Goal: Task Accomplishment & Management: Complete application form

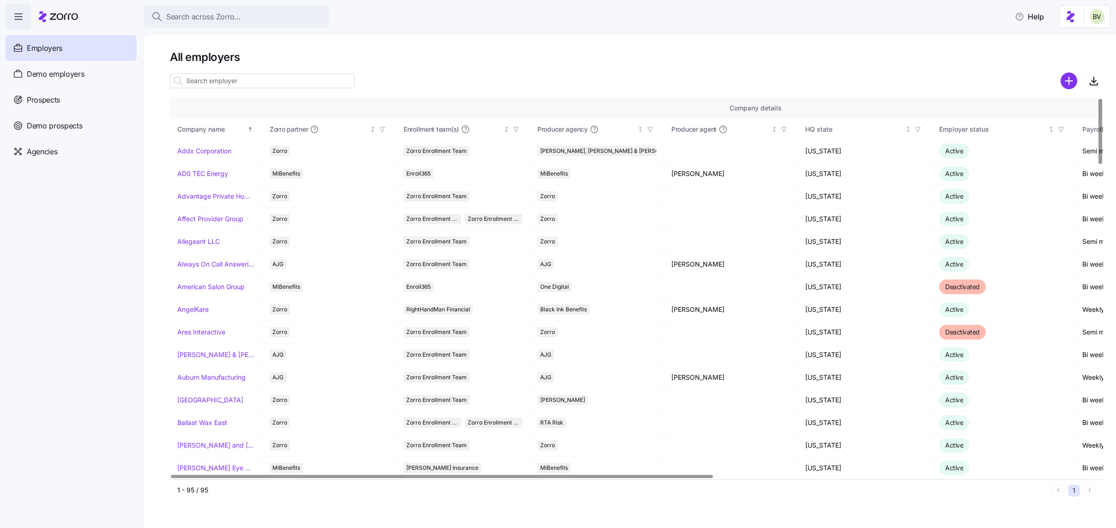
click at [244, 84] on input at bounding box center [262, 80] width 185 height 15
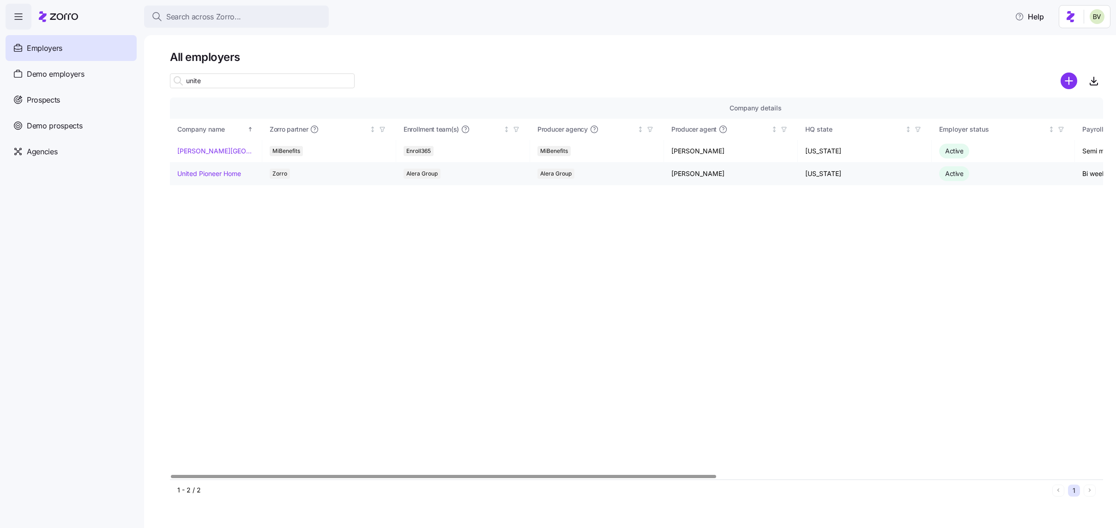
type input "unite"
click at [201, 174] on link "United Pioneer Home" at bounding box center [209, 173] width 64 height 9
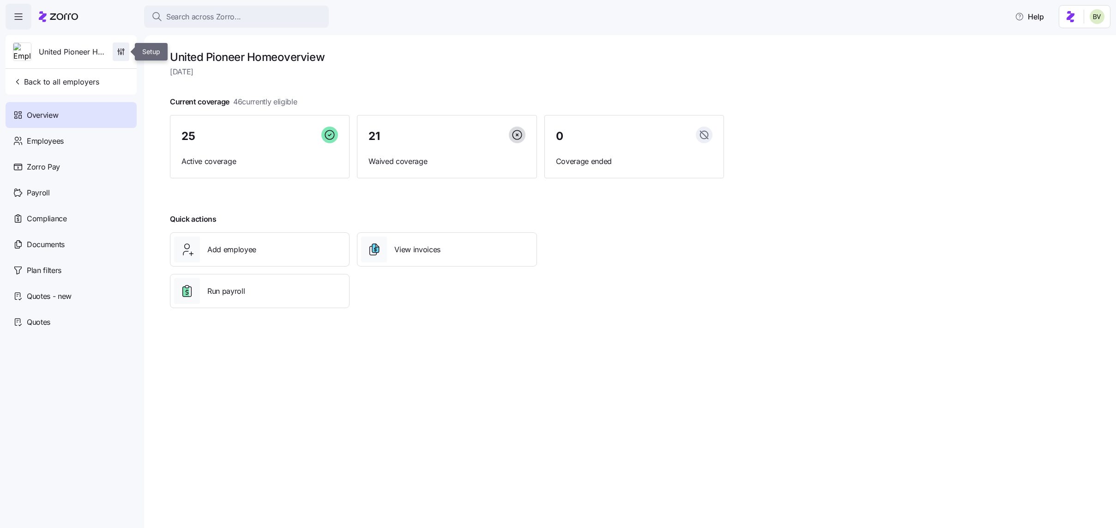
click at [120, 48] on icon "button" at bounding box center [120, 51] width 9 height 9
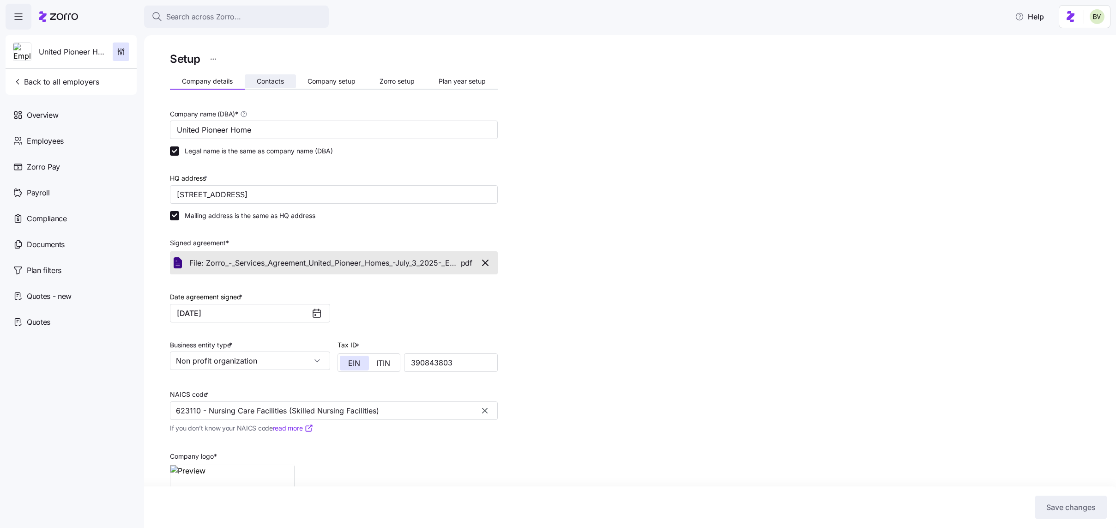
click at [276, 82] on span "Contacts" at bounding box center [270, 81] width 27 height 6
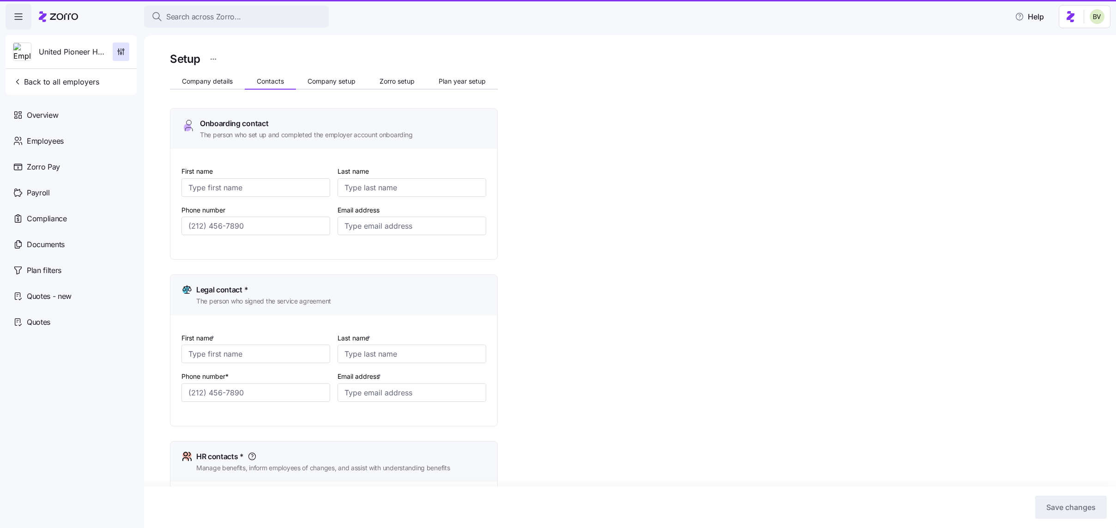
type input "Jane"
type input "Quick"
type input "jequick@unitedpioneerhome.org"
type input "Jay"
type input "Andress"
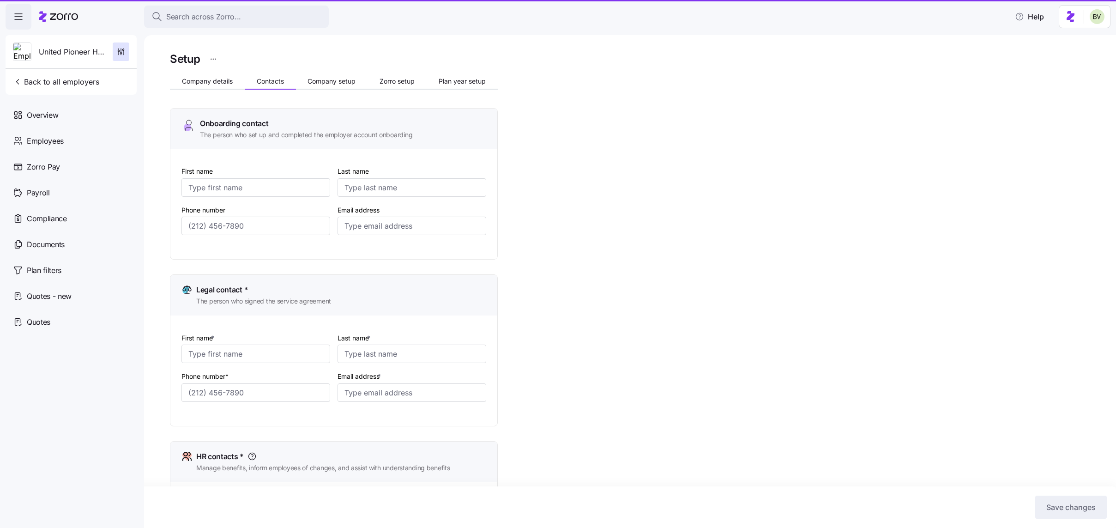
type input "jandress@unitedpioneerhome.org"
type input "Jane"
type input "Quick"
type input "jequick@unitedpioneerhome.org"
type input "Jay"
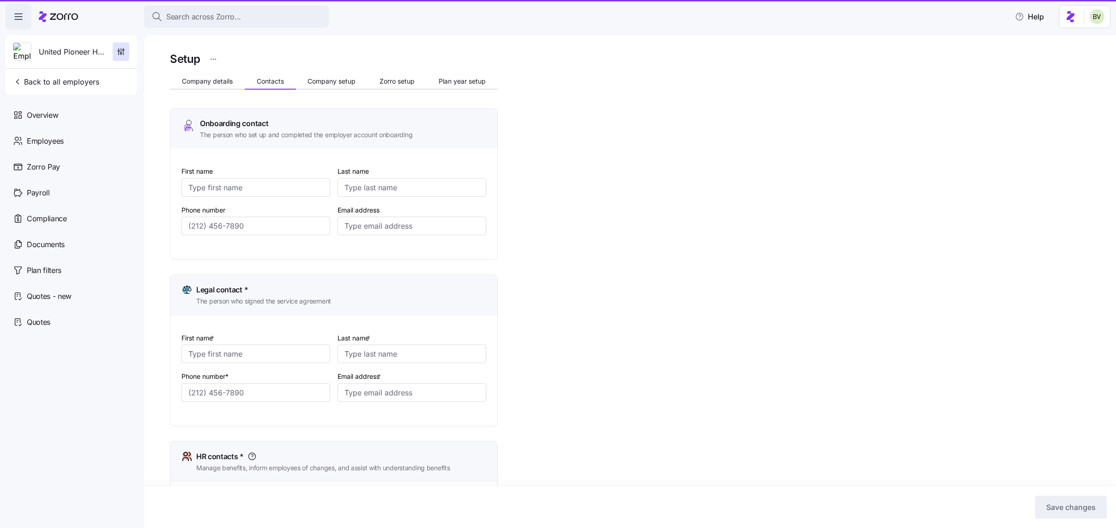
type input "Andress"
type input "jandress@unitedpioneerhome.org"
type input "(715) 472-2164"
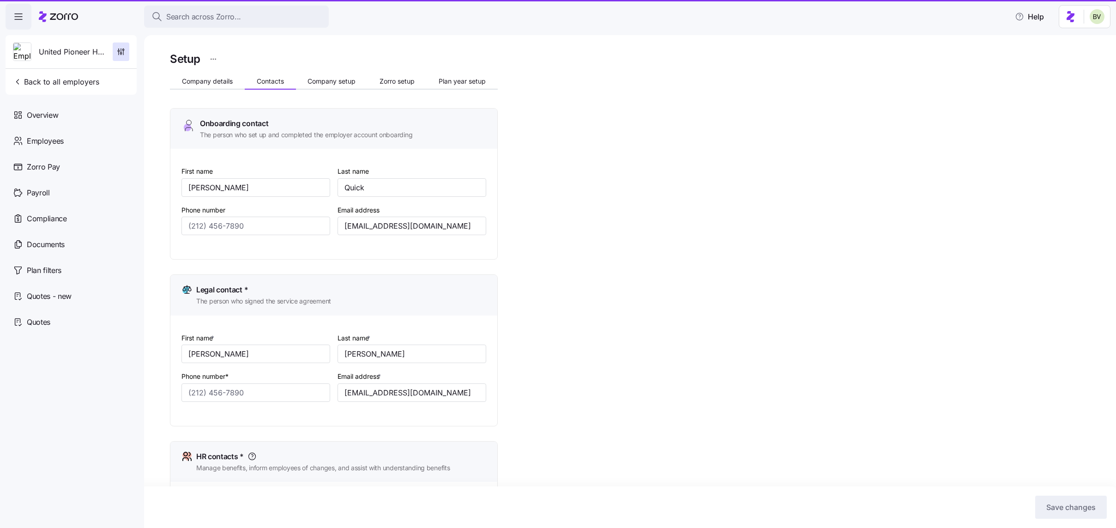
type input "(715) 472-2164"
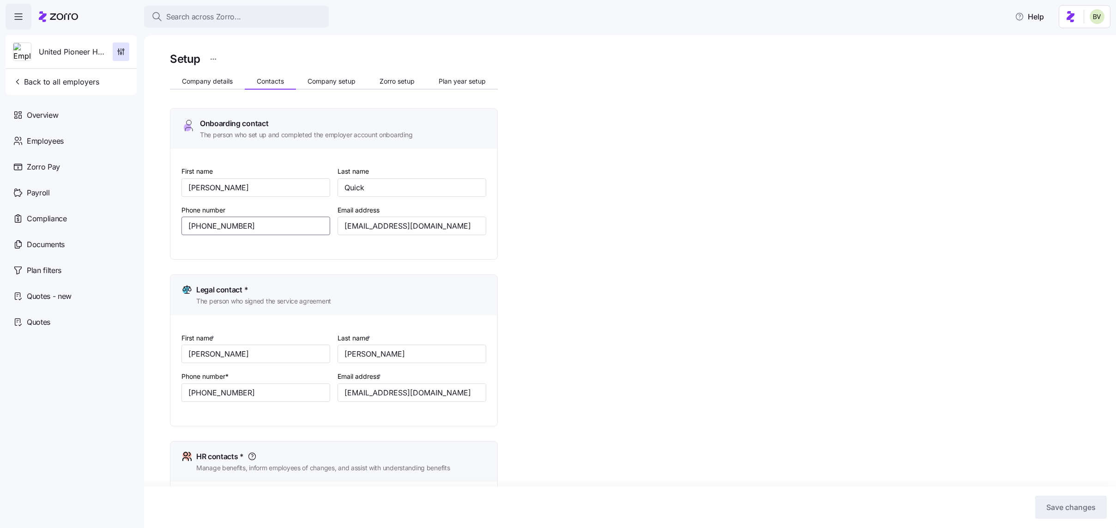
drag, startPoint x: 259, startPoint y: 227, endPoint x: 184, endPoint y: 227, distance: 75.2
click at [184, 227] on input "(715) 472-2164" at bounding box center [255, 226] width 149 height 18
click at [297, 17] on div "Search across Zorro..." at bounding box center [236, 17] width 170 height 12
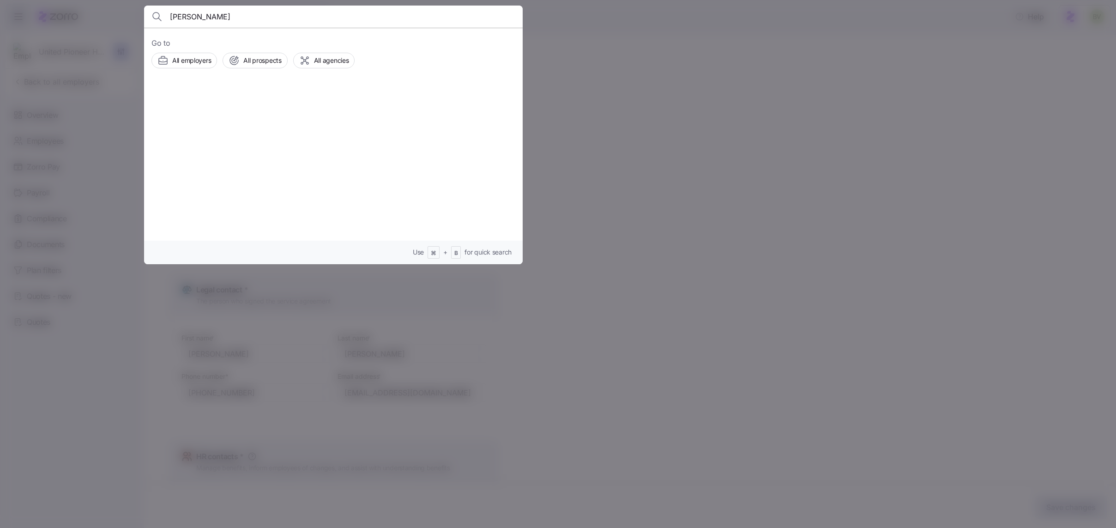
type input "Martha Dozier"
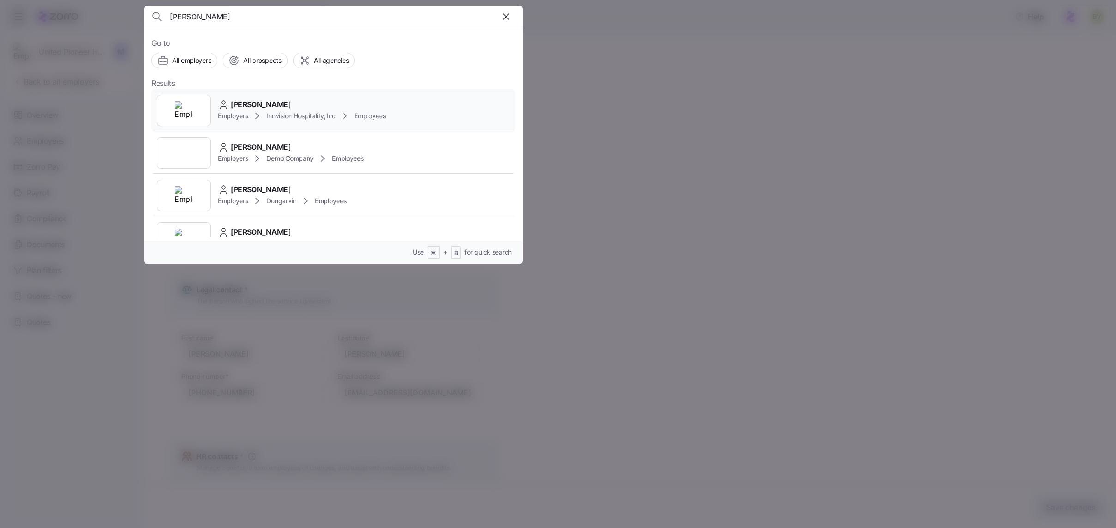
click at [187, 105] on img at bounding box center [183, 110] width 18 height 18
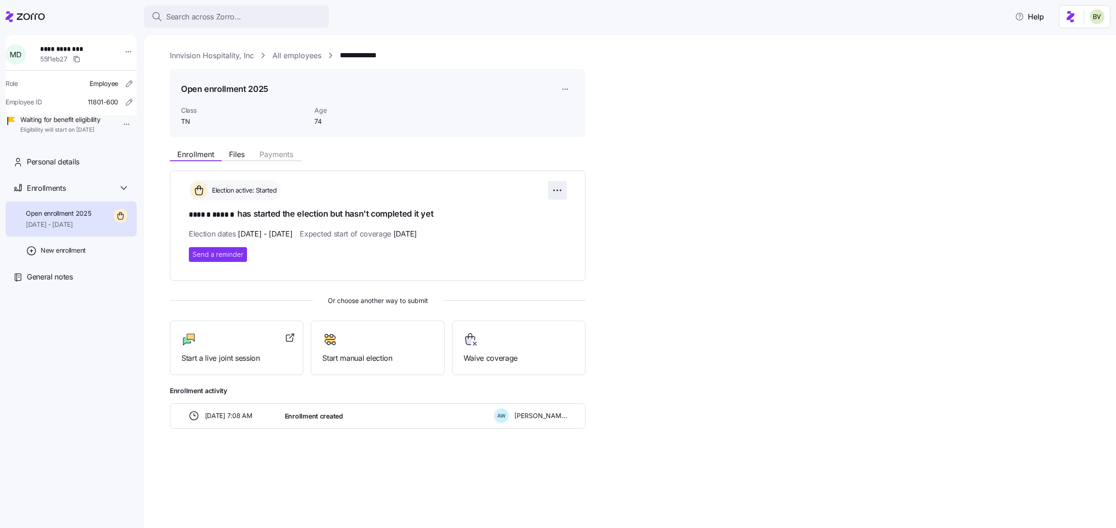
click at [555, 191] on html "**********" at bounding box center [558, 261] width 1116 height 522
click at [529, 215] on div "Change election window" at bounding box center [506, 212] width 108 height 15
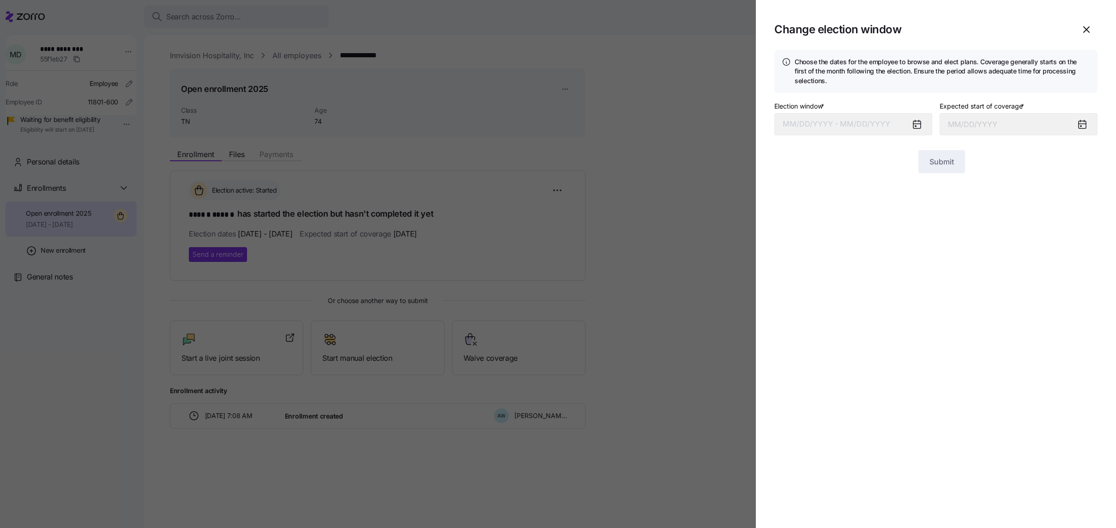
type input "October 1, 2025"
click at [848, 125] on button "09/01/2025 – 09/10/2025" at bounding box center [853, 124] width 158 height 22
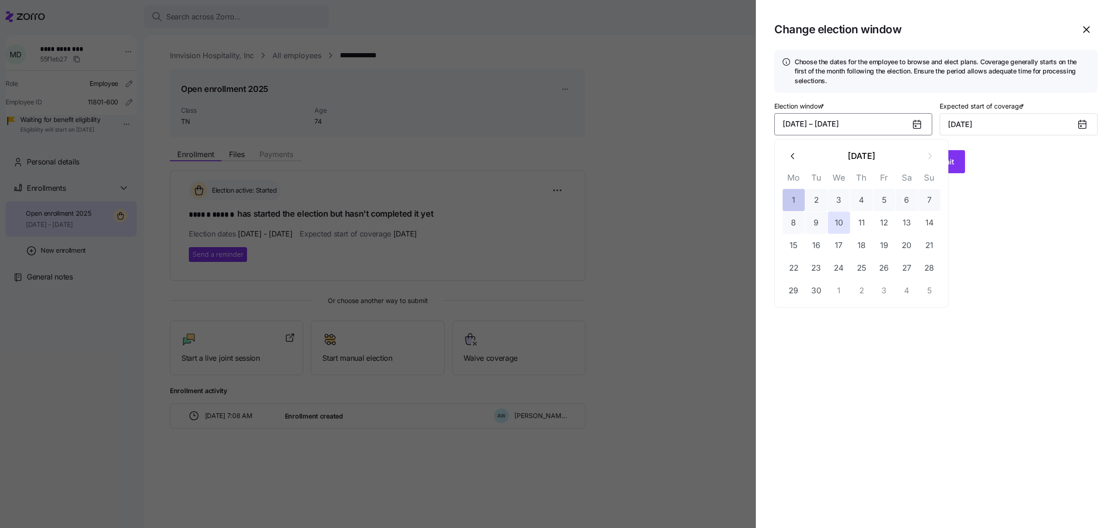
click at [800, 198] on button "1" at bounding box center [793, 200] width 22 height 22
click at [900, 262] on button "27" at bounding box center [907, 268] width 22 height 22
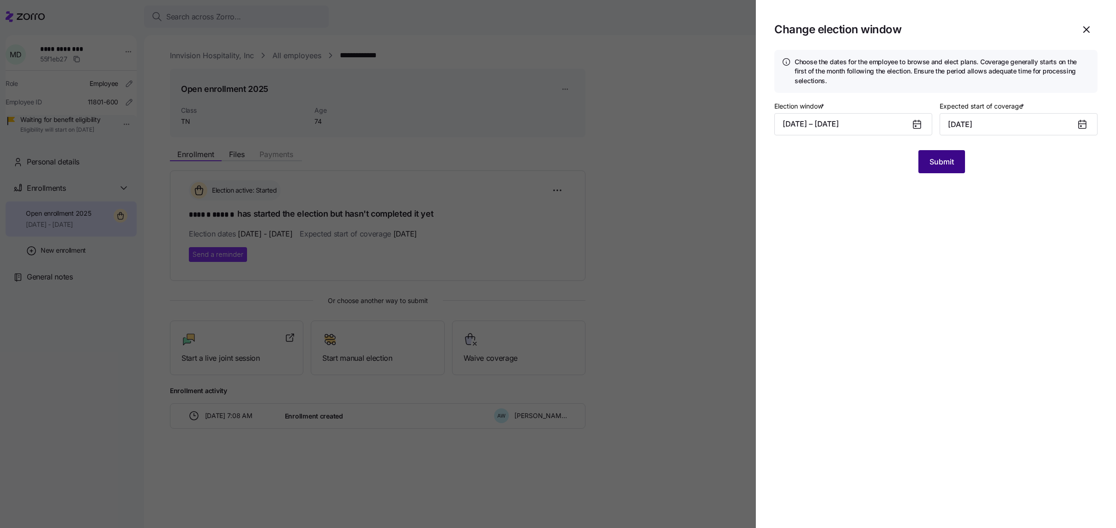
click at [930, 165] on span "Submit" at bounding box center [941, 161] width 24 height 11
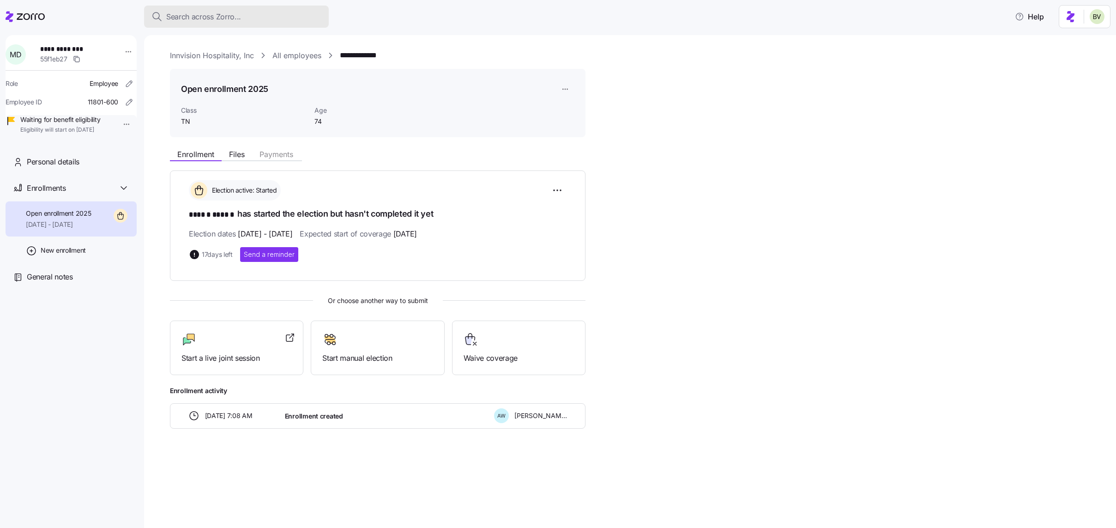
click at [276, 24] on button "Search across Zorro..." at bounding box center [236, 17] width 185 height 22
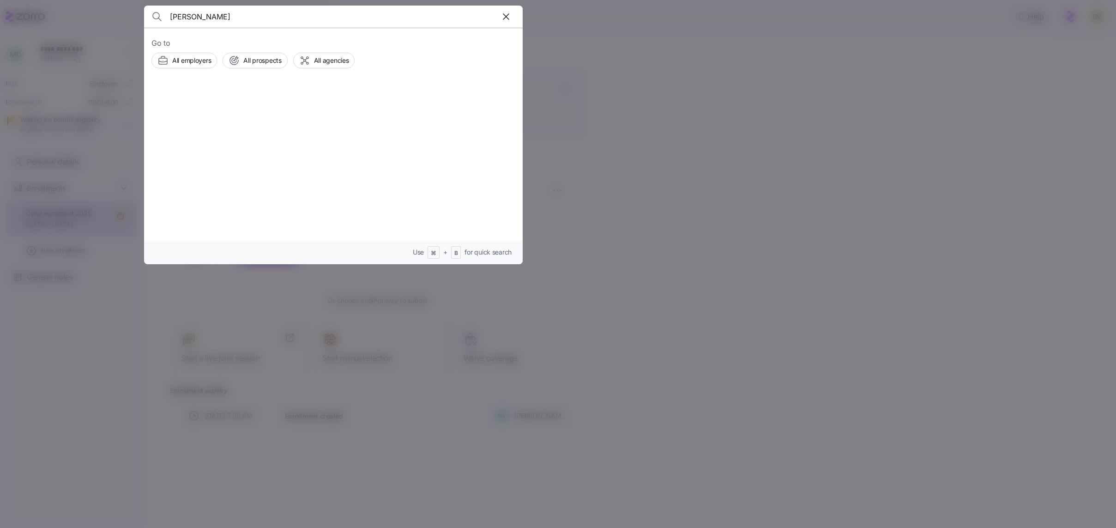
type input "Melisa Sylvia"
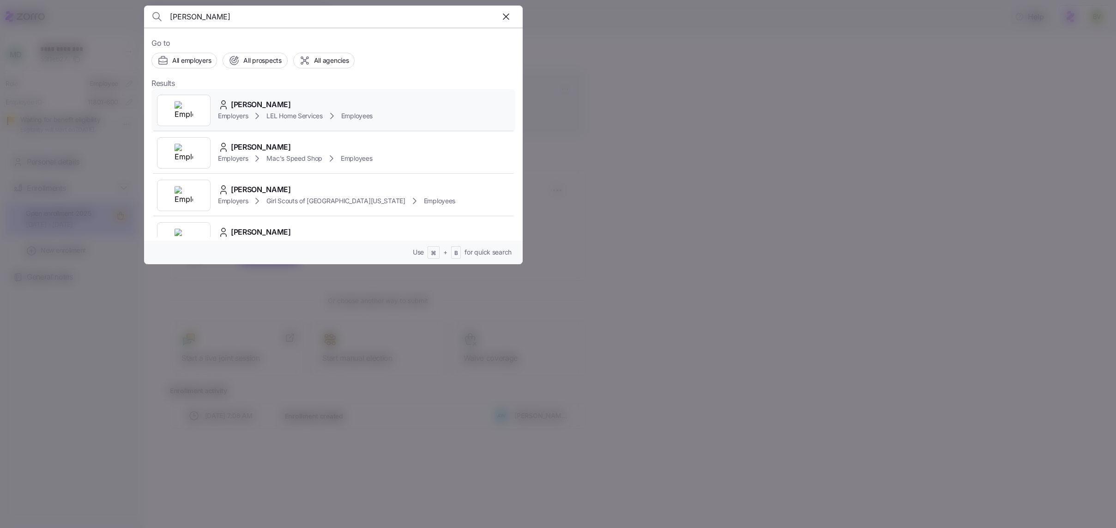
click at [192, 108] on img at bounding box center [183, 110] width 18 height 18
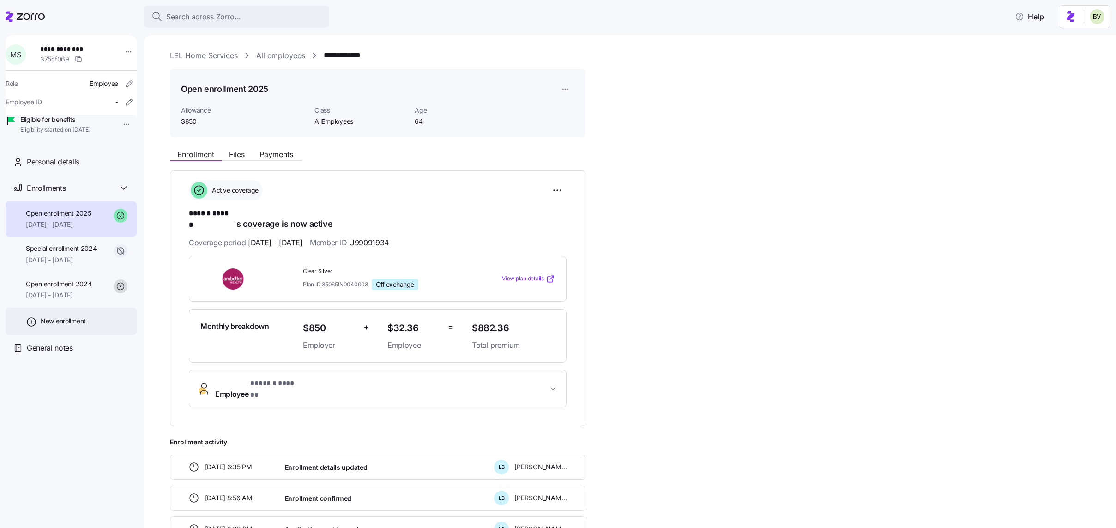
click at [48, 325] on span "New enrollment" at bounding box center [63, 320] width 45 height 9
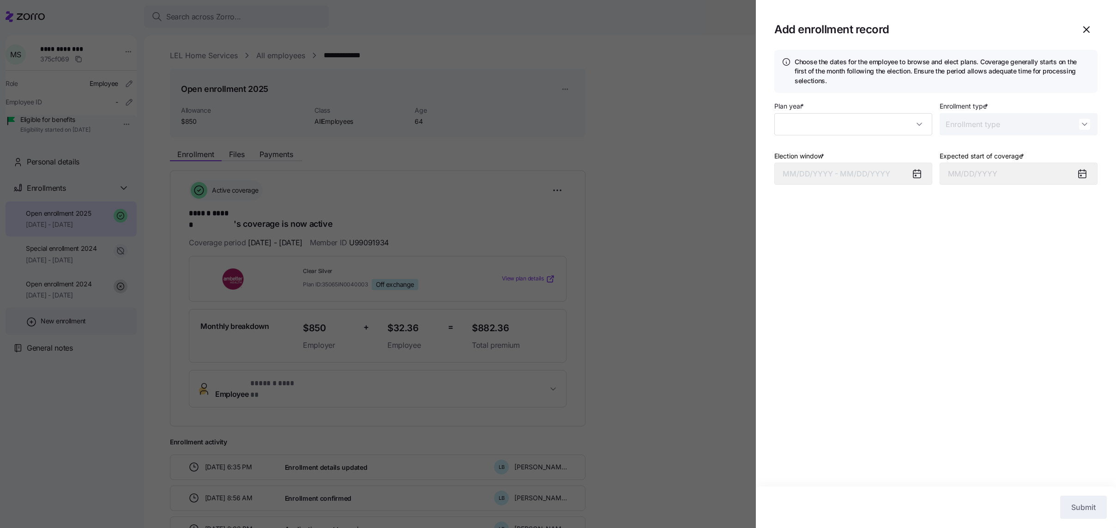
type input "2025"
type input "Special"
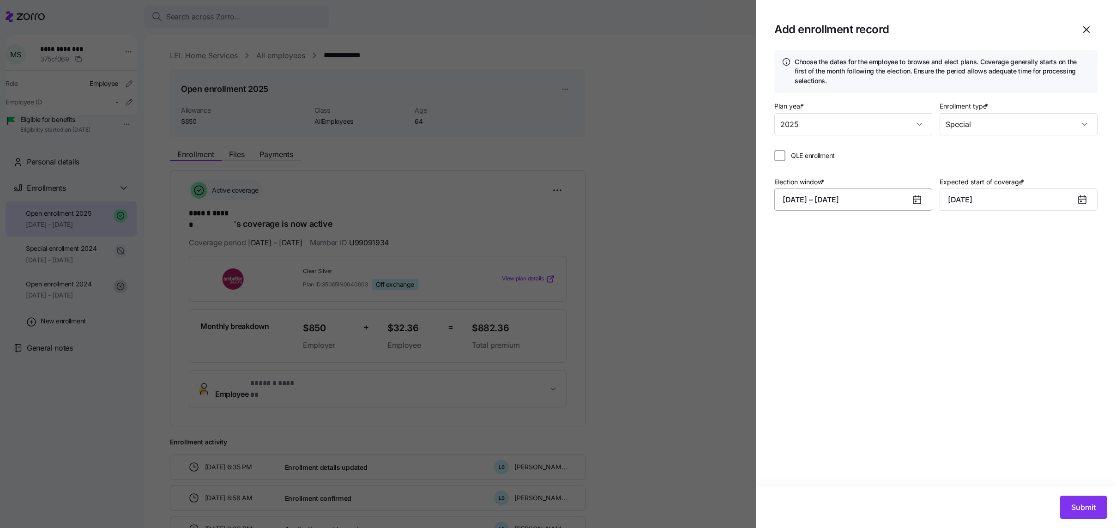
click at [898, 198] on button "09/09/2025 – 09/20/2025" at bounding box center [853, 199] width 158 height 22
click at [794, 235] on icon "button" at bounding box center [793, 231] width 10 height 10
click at [854, 357] on button "28" at bounding box center [861, 366] width 22 height 22
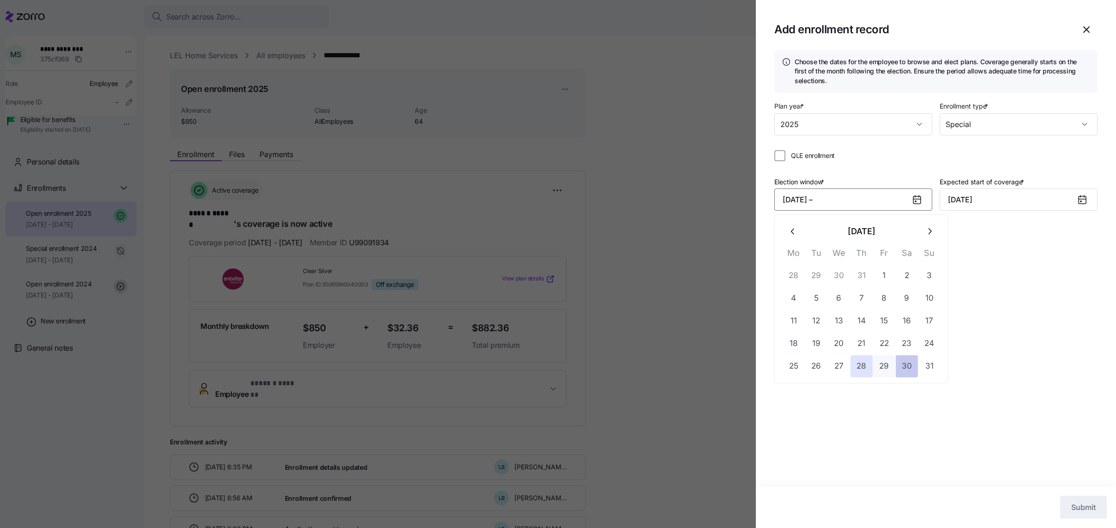
click at [905, 362] on button "30" at bounding box center [907, 366] width 22 height 22
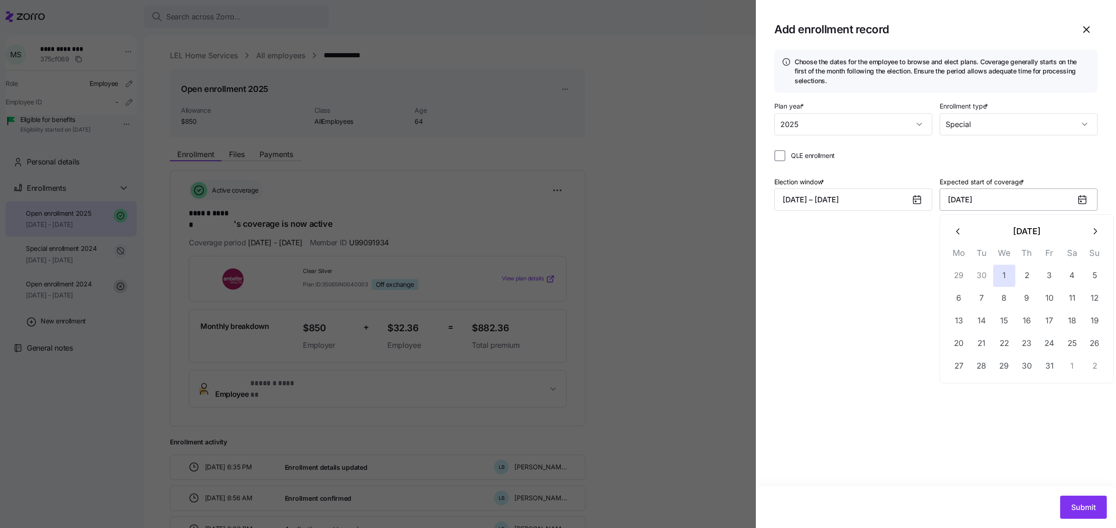
click at [985, 201] on input "October 1, 2025" at bounding box center [1018, 199] width 158 height 22
click at [955, 228] on icon "button" at bounding box center [958, 231] width 10 height 10
click at [963, 276] on button "1" at bounding box center [959, 276] width 22 height 22
type input "September 1, 2025"
click at [1095, 507] on button "Submit" at bounding box center [1083, 506] width 47 height 23
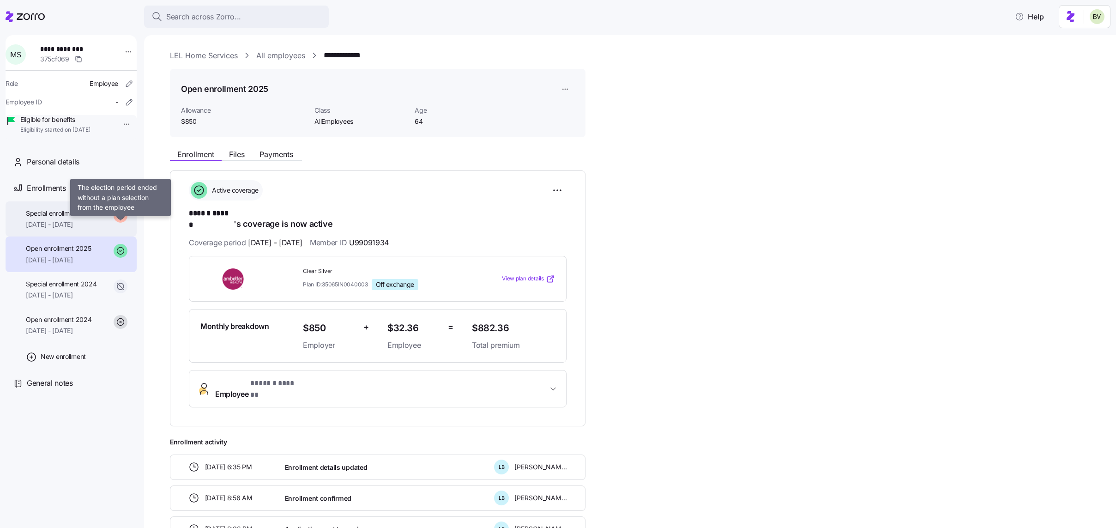
click at [90, 218] on span "Special enrollment 2025" at bounding box center [61, 213] width 71 height 9
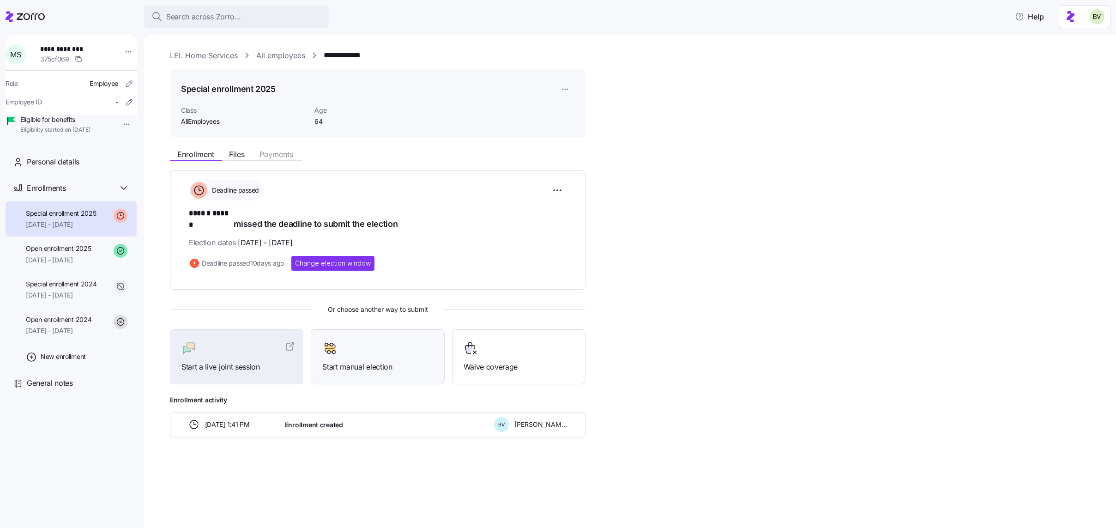
click at [375, 345] on div at bounding box center [377, 348] width 110 height 15
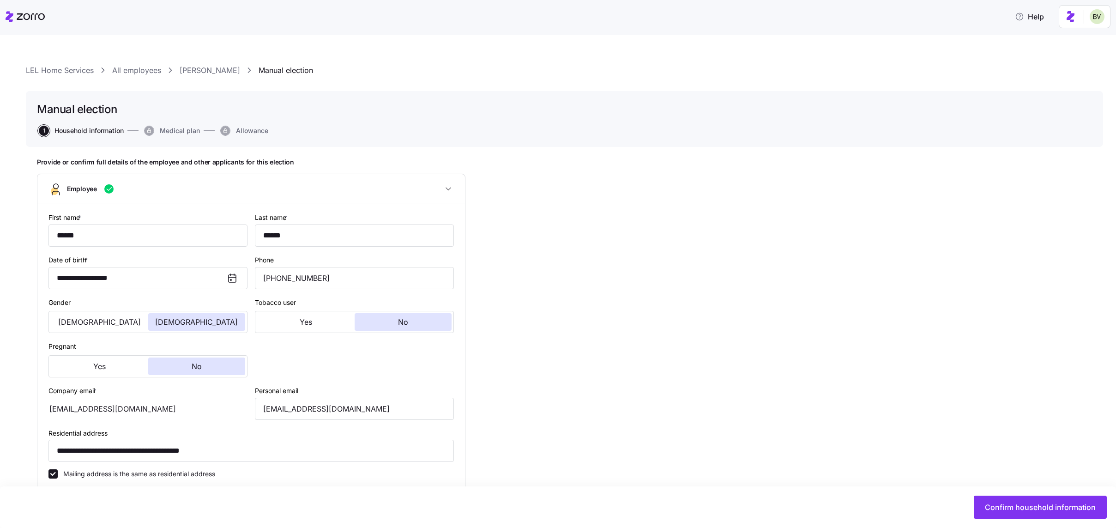
type input "AllEmployees"
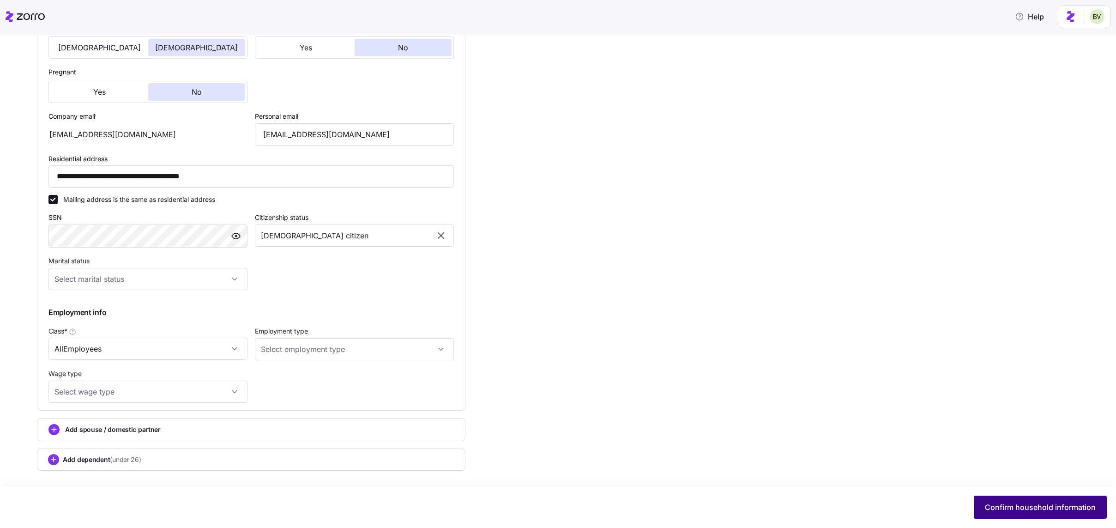
click at [1053, 513] on button "Confirm household information" at bounding box center [1040, 506] width 133 height 23
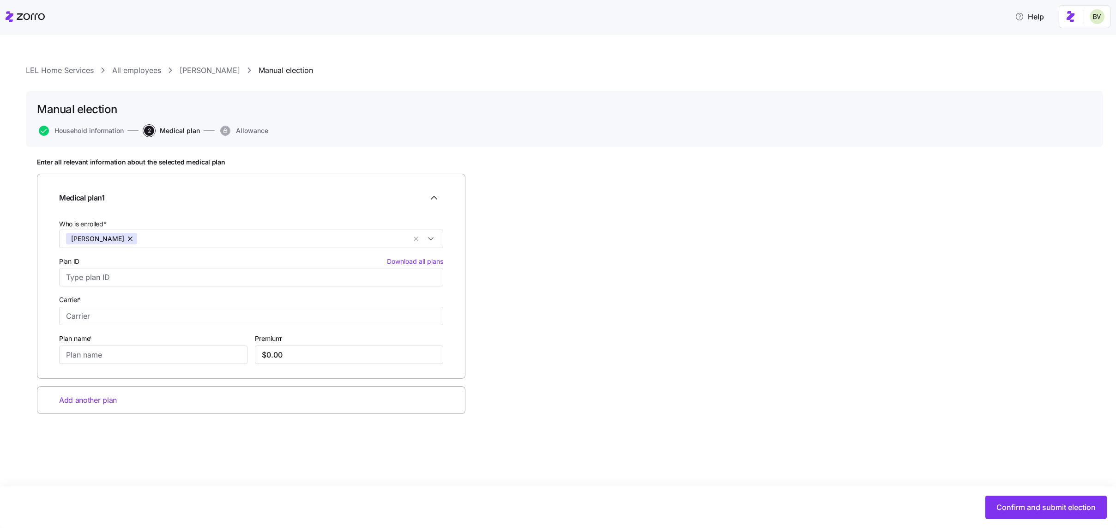
click at [107, 305] on div "Carrier *" at bounding box center [251, 309] width 384 height 31
click at [98, 313] on input "Carrier *" at bounding box center [251, 316] width 384 height 18
type input "Medicare"
type input "Part B"
type input "$185.00"
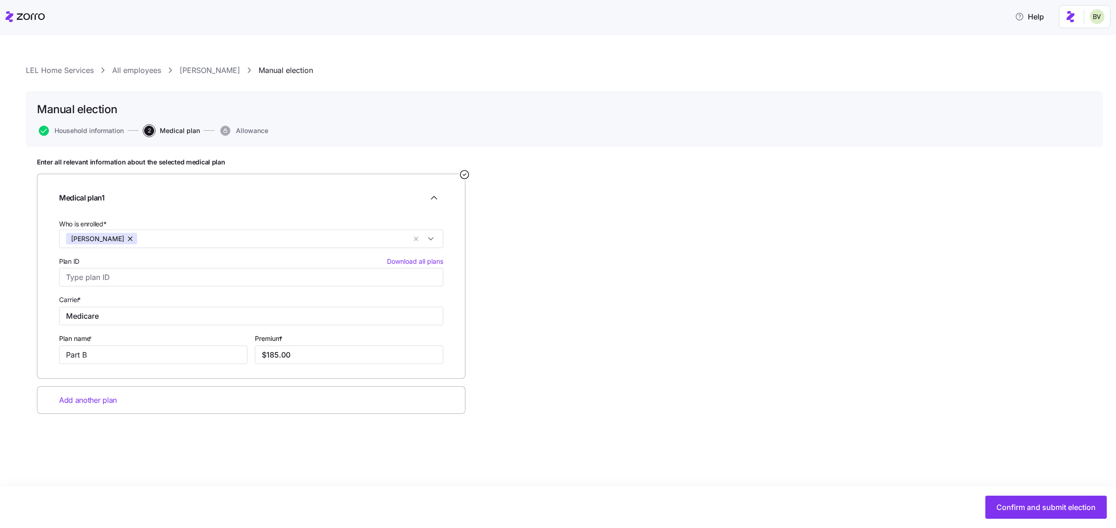
click at [75, 397] on span "Add another plan" at bounding box center [88, 400] width 58 height 12
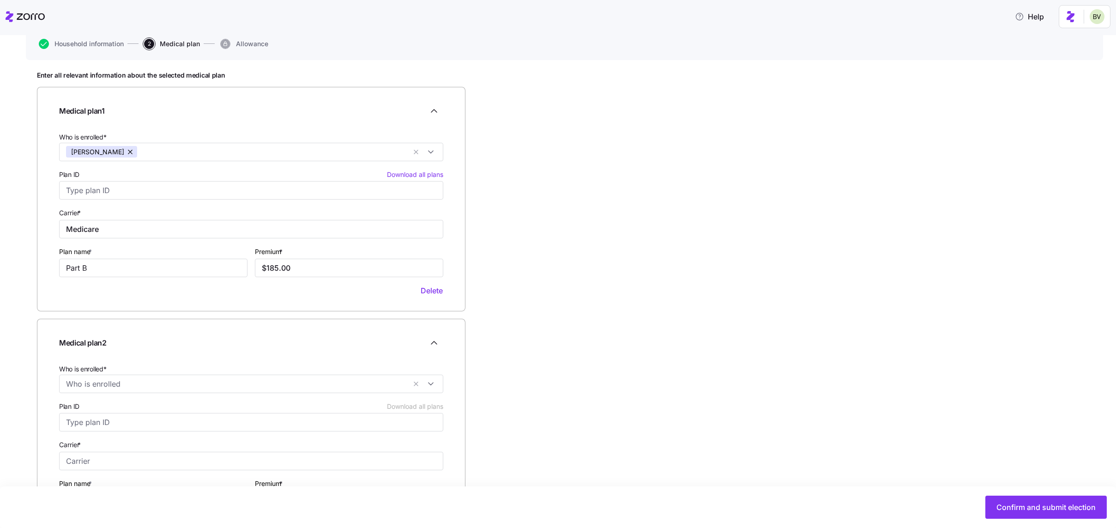
scroll to position [98, 0]
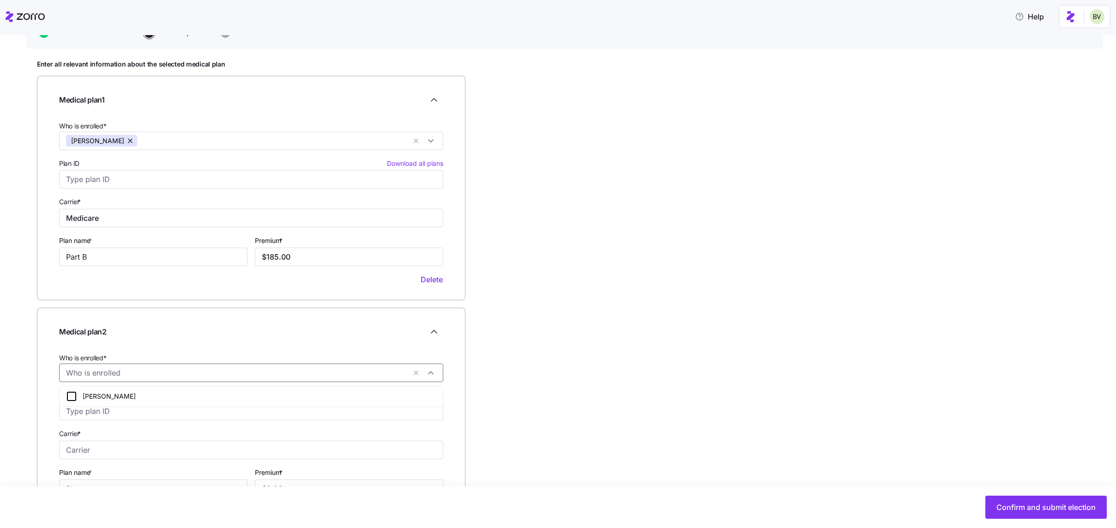
click at [104, 369] on input "Who is enrolled*" at bounding box center [236, 373] width 340 height 12
click at [69, 397] on icon at bounding box center [71, 396] width 11 height 11
click at [54, 422] on div "Medical plan 2 Who is enrolled* Melisa Sylvia Plan ID Download all plans Carrie…" at bounding box center [251, 419] width 428 height 224
click at [97, 449] on input "Carrier *" at bounding box center [251, 449] width 384 height 18
type input "Medicare"
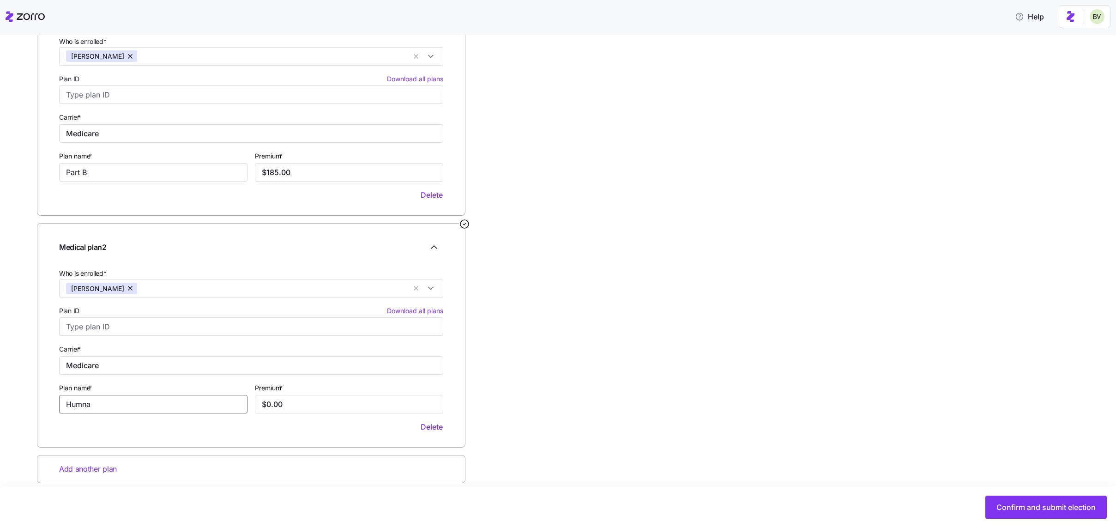
scroll to position [192, 0]
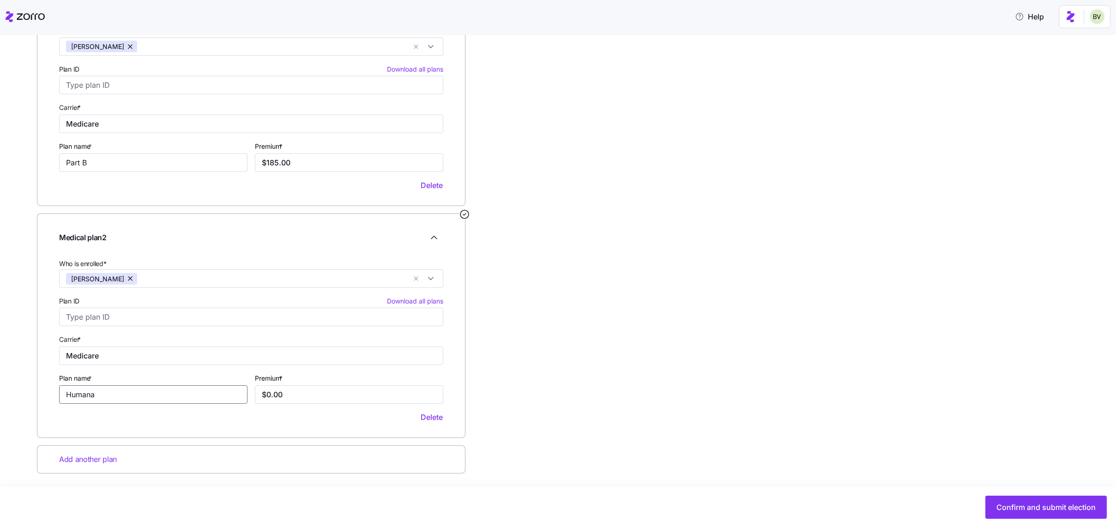
type input "Humana"
type input "$30.30"
click at [110, 460] on span "Add another plan" at bounding box center [88, 459] width 58 height 12
click at [123, 272] on input "Who is enrolled*" at bounding box center [236, 276] width 340 height 12
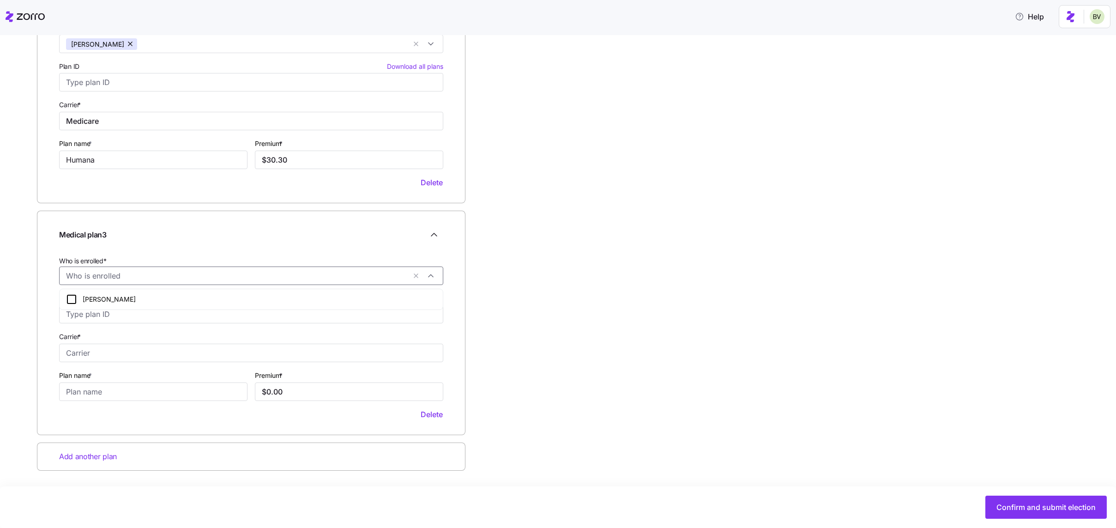
click at [71, 296] on icon at bounding box center [71, 299] width 11 height 11
click at [71, 352] on input "Carrier *" at bounding box center [251, 352] width 384 height 18
type input "Medicare"
click at [87, 392] on input "Plan name *" at bounding box center [153, 391] width 188 height 18
type input "Plan G"
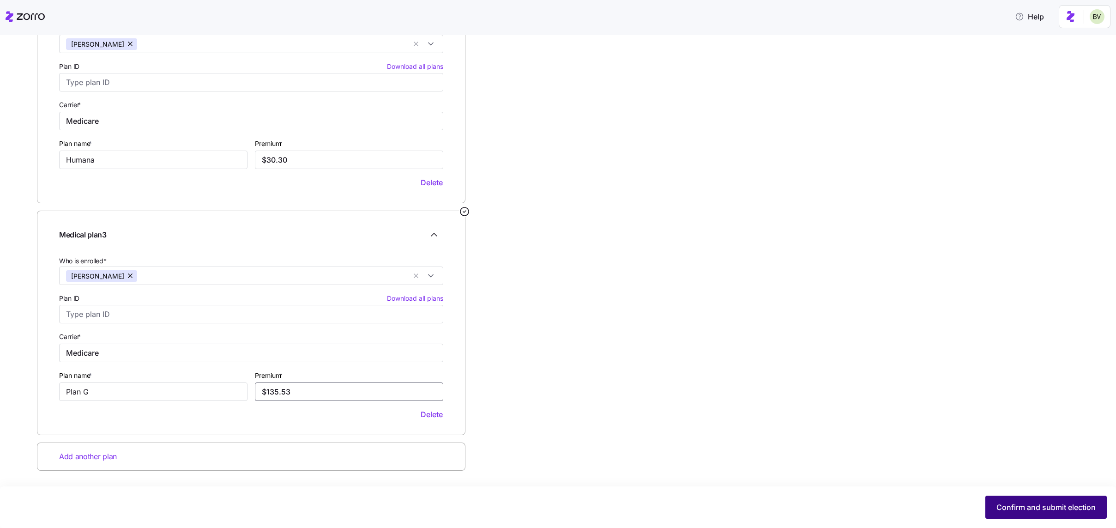
type input "$135.53"
click at [1017, 508] on span "Confirm and submit election" at bounding box center [1045, 506] width 99 height 11
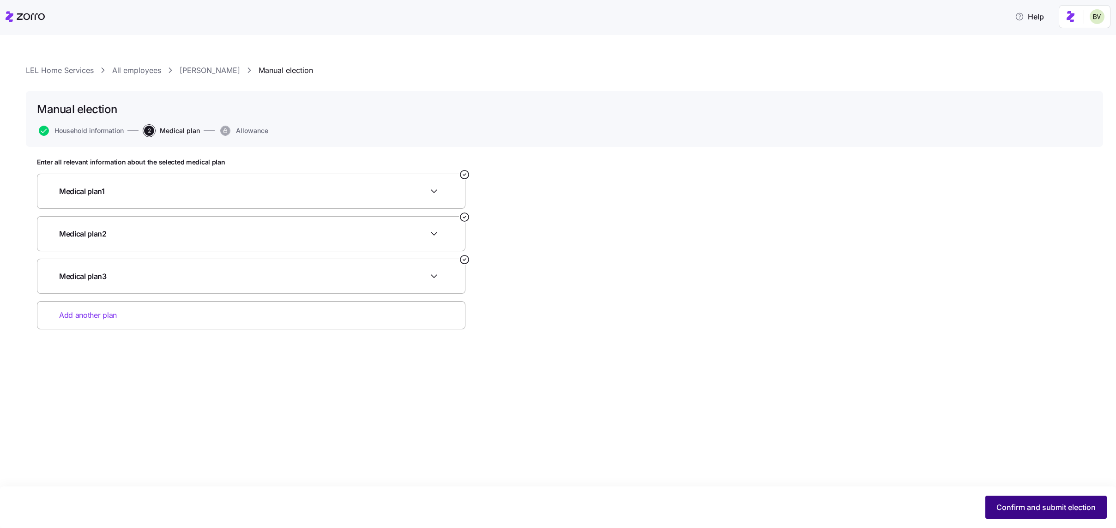
scroll to position [0, 0]
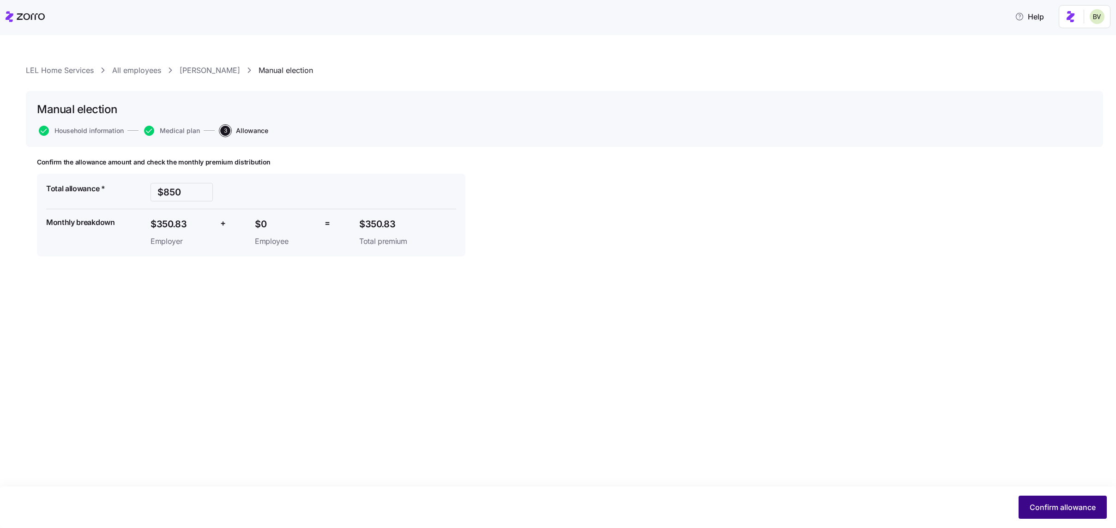
click at [1079, 508] on span "Confirm allowance" at bounding box center [1062, 506] width 66 height 11
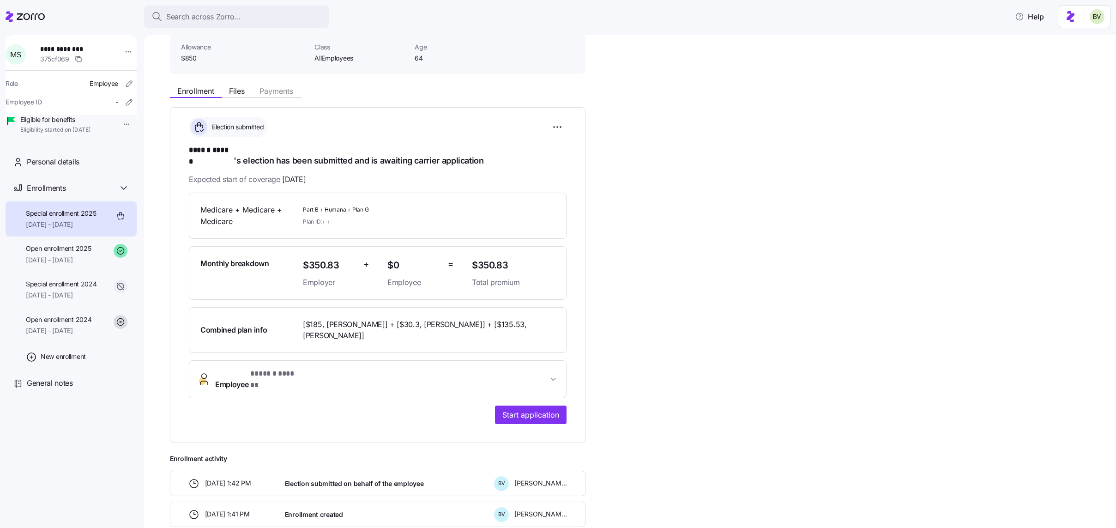
scroll to position [74, 0]
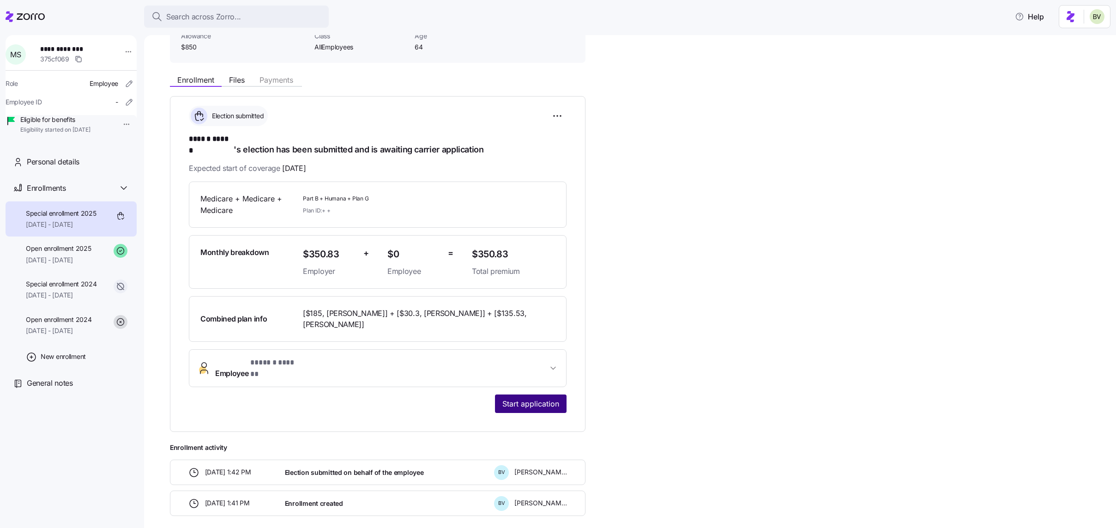
click at [532, 398] on span "Start application" at bounding box center [530, 403] width 57 height 11
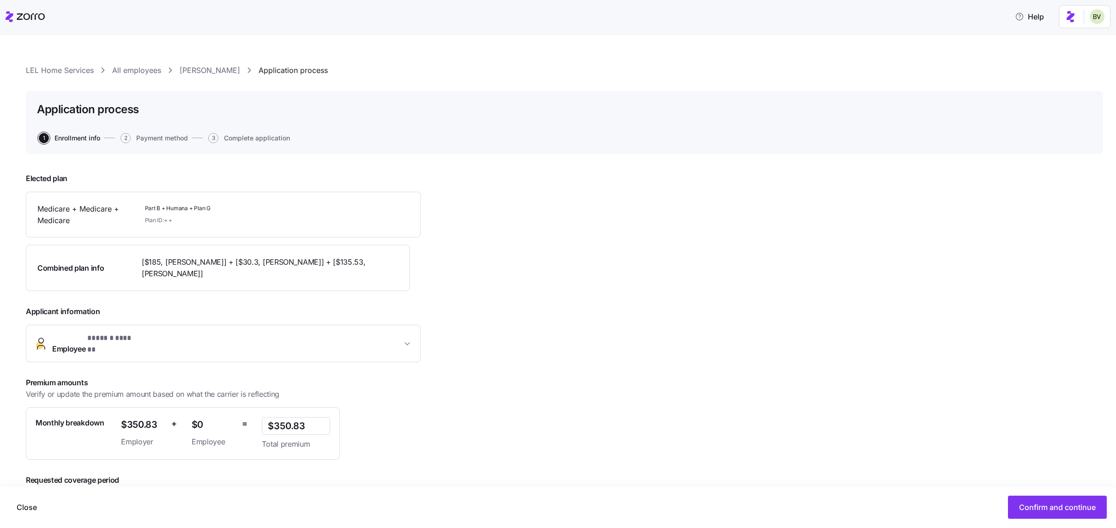
scroll to position [45, 0]
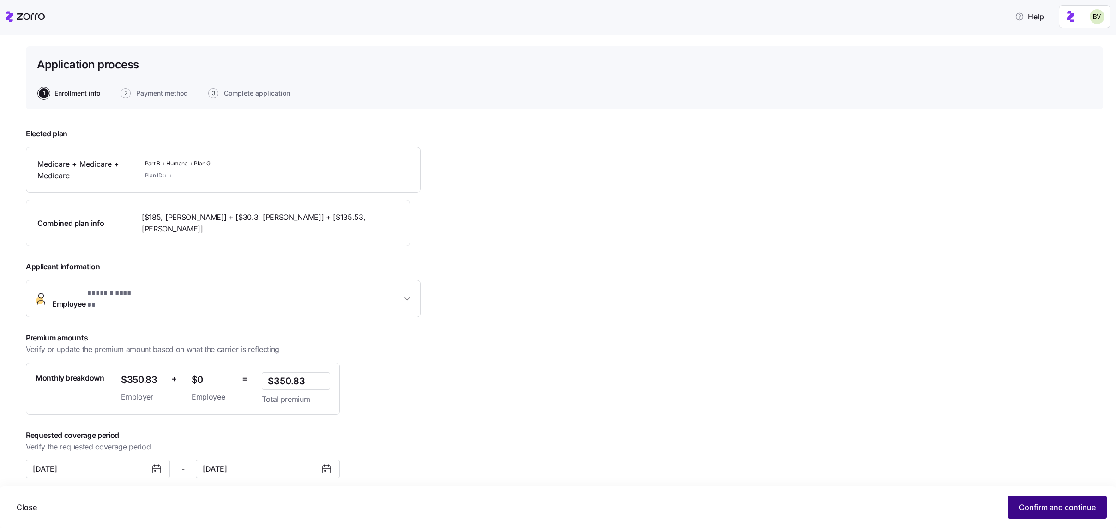
click at [1056, 505] on span "Confirm and continue" at bounding box center [1057, 506] width 77 height 11
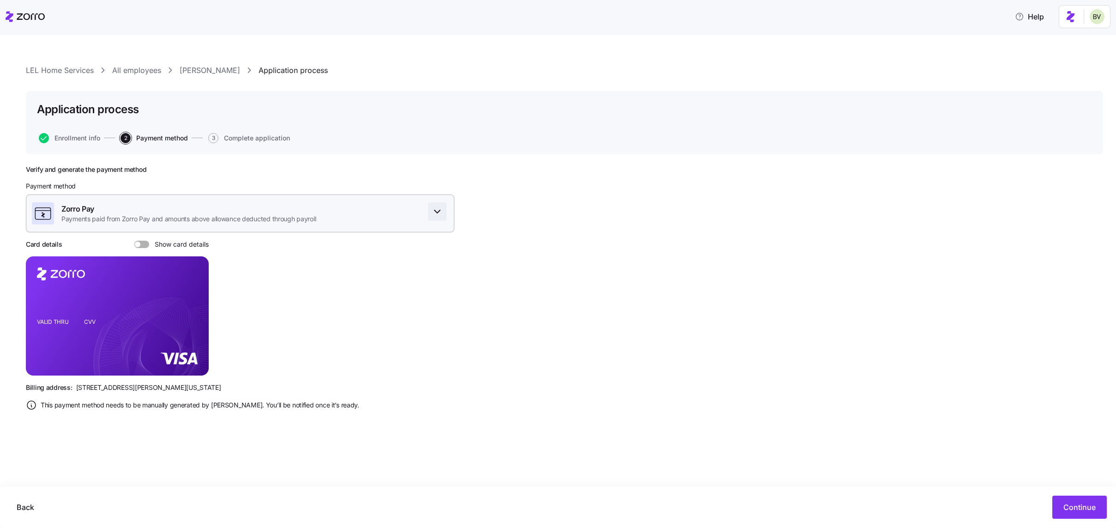
click at [433, 213] on icon "button" at bounding box center [437, 211] width 11 height 11
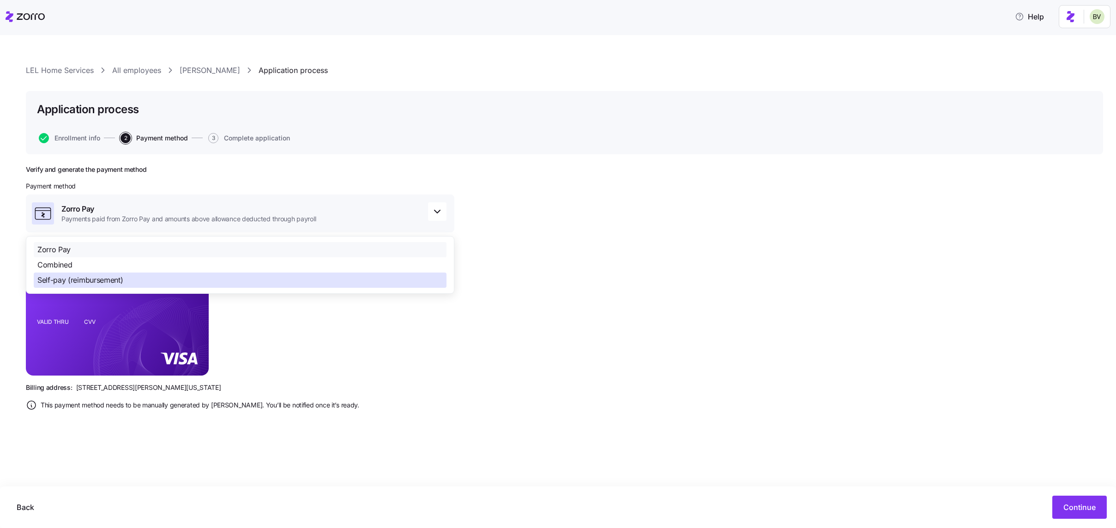
click at [386, 280] on div "Self-pay (reimbursement)" at bounding box center [240, 279] width 413 height 15
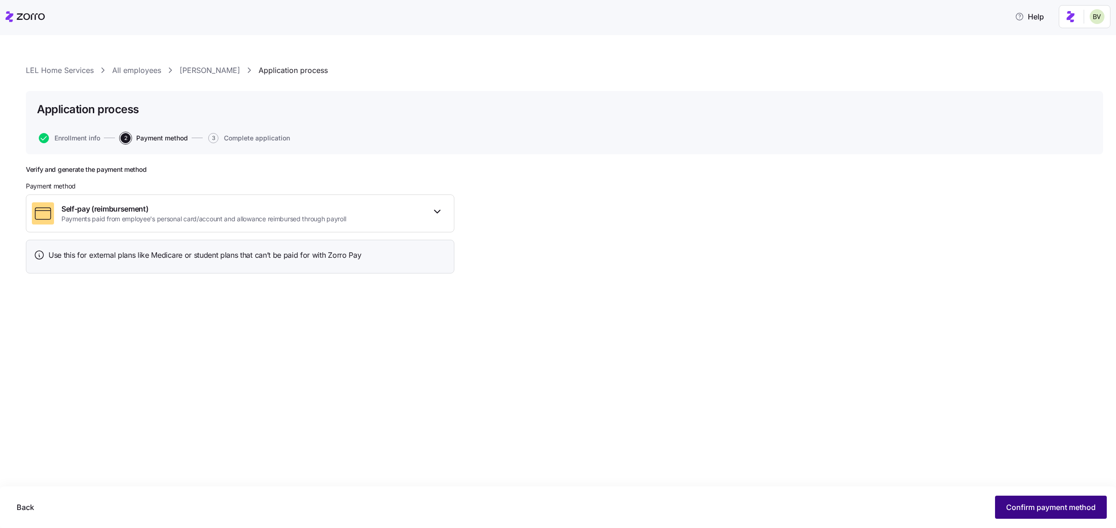
click at [1083, 500] on button "Confirm payment method" at bounding box center [1051, 506] width 112 height 23
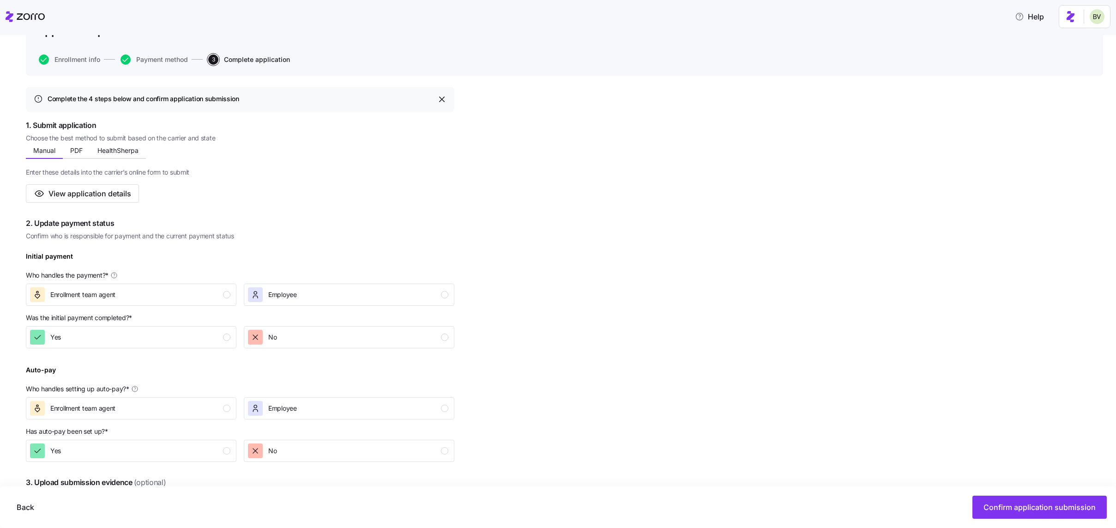
scroll to position [119, 0]
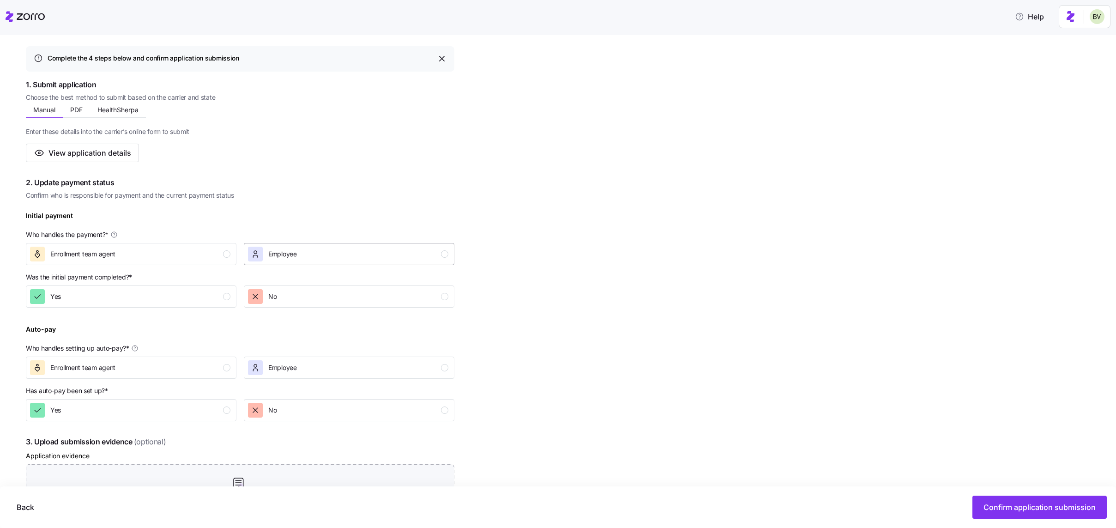
click at [386, 262] on button "Employee" at bounding box center [349, 254] width 211 height 22
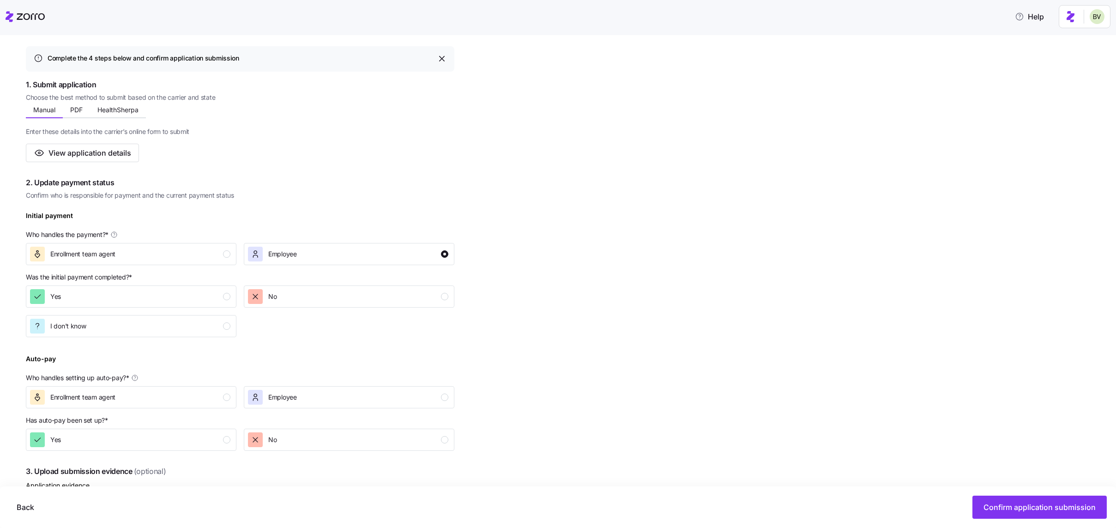
click at [133, 337] on div "2. Update payment status Confirm who is responsible for payment and the current…" at bounding box center [240, 313] width 428 height 273
click at [138, 321] on div "I don't know" at bounding box center [130, 326] width 200 height 15
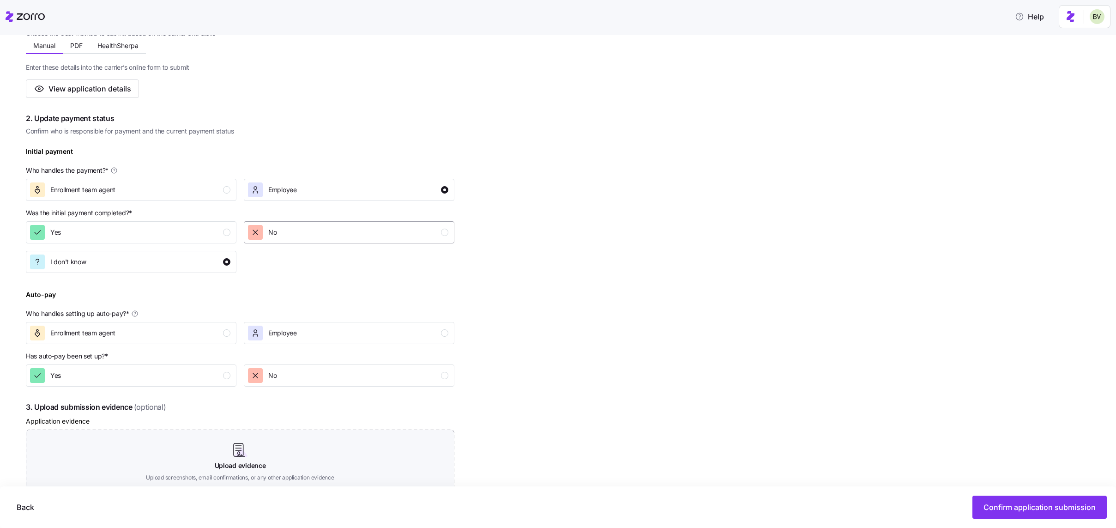
scroll to position [291, 0]
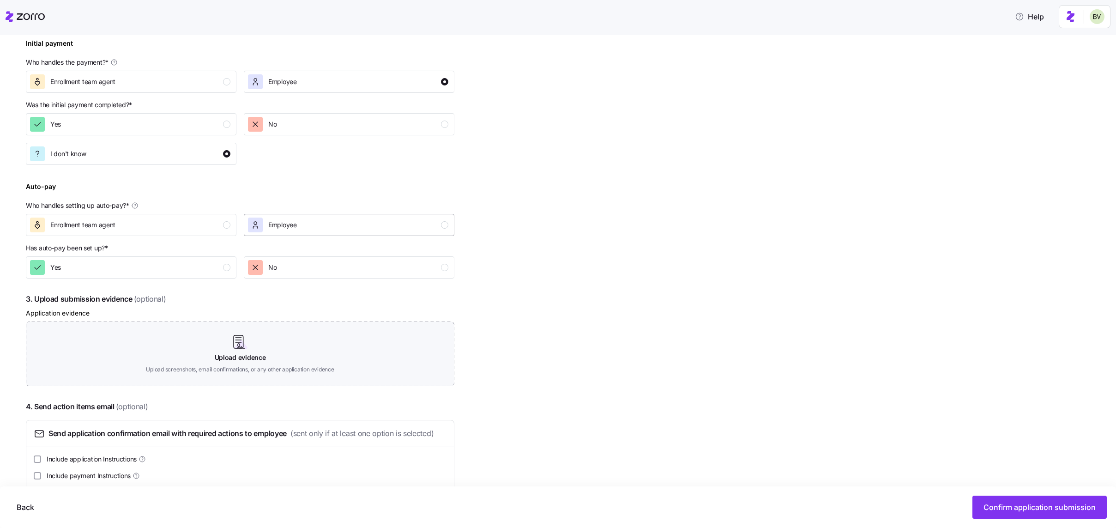
click at [301, 222] on div "Employee" at bounding box center [348, 224] width 200 height 15
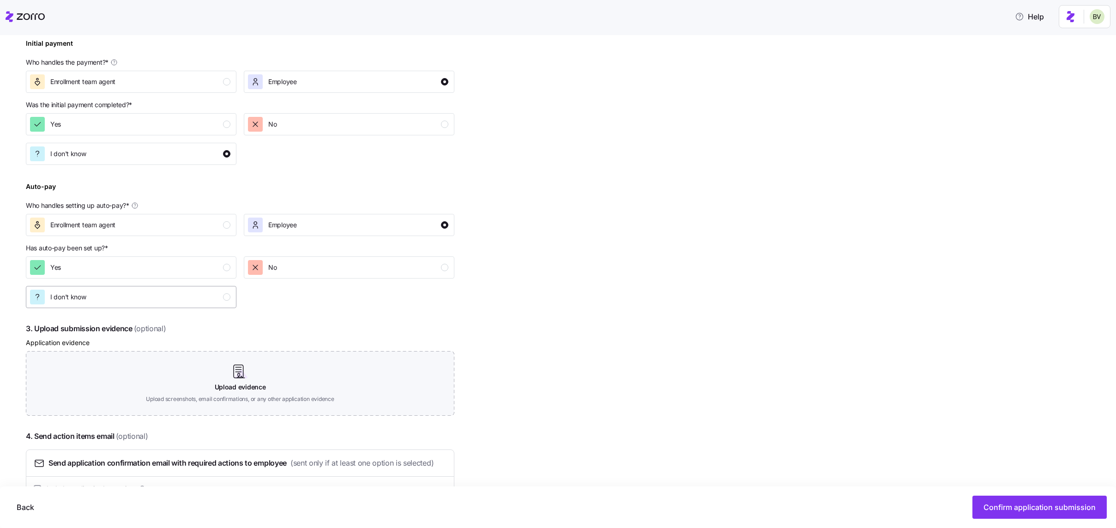
click at [209, 297] on div "I don't know" at bounding box center [130, 296] width 200 height 15
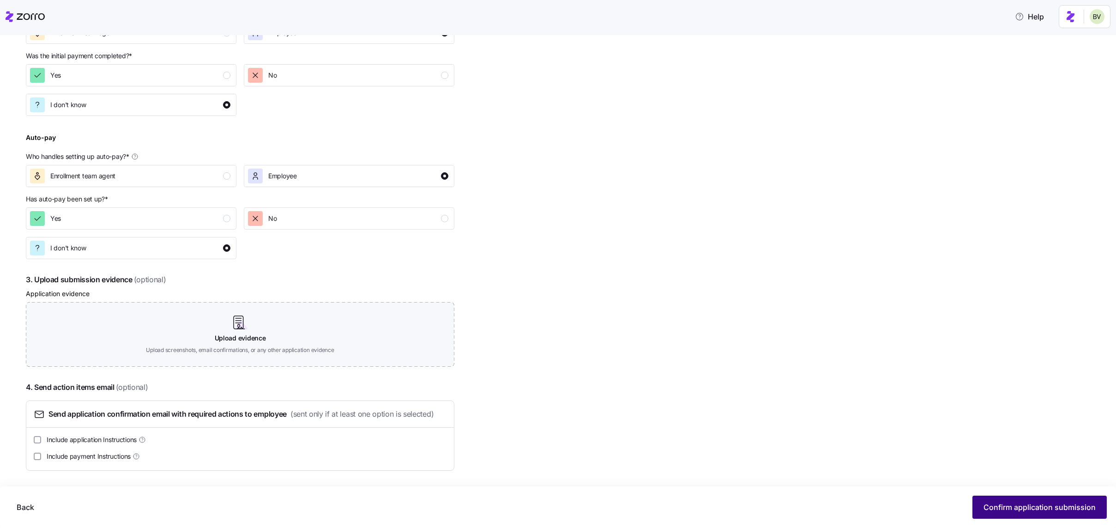
click at [1006, 499] on button "Confirm application submission" at bounding box center [1039, 506] width 134 height 23
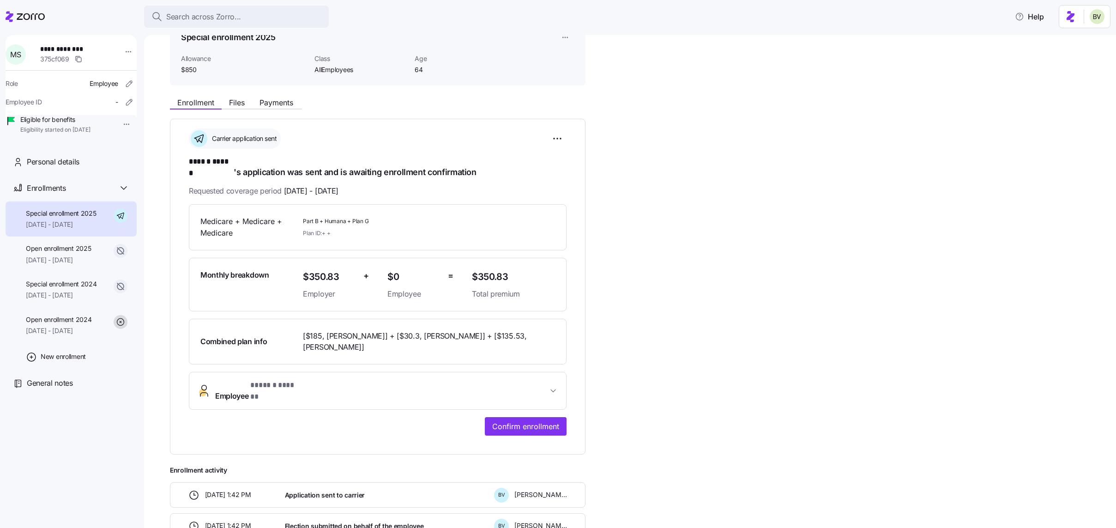
scroll to position [131, 0]
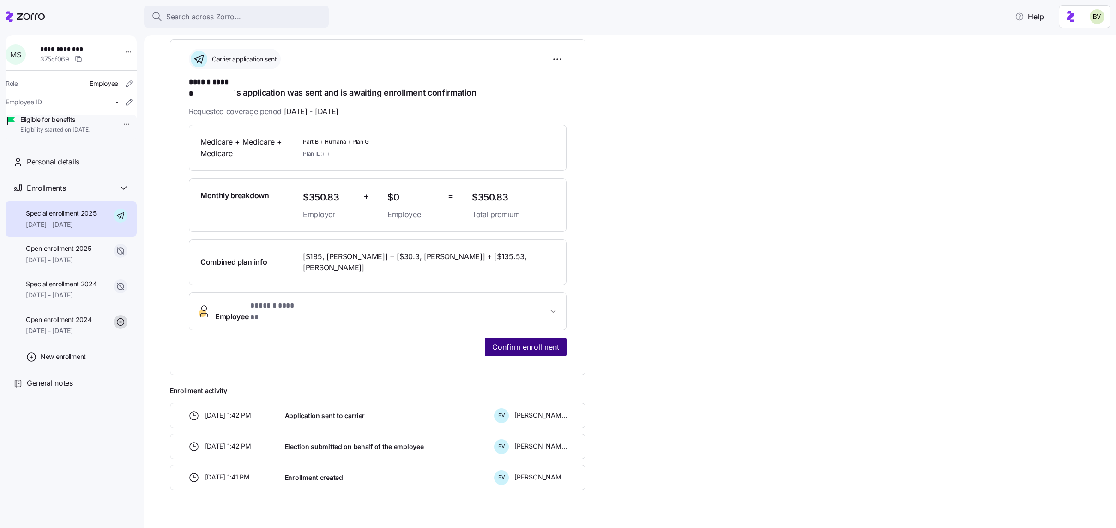
click at [539, 341] on span "Confirm enrollment" at bounding box center [525, 346] width 67 height 11
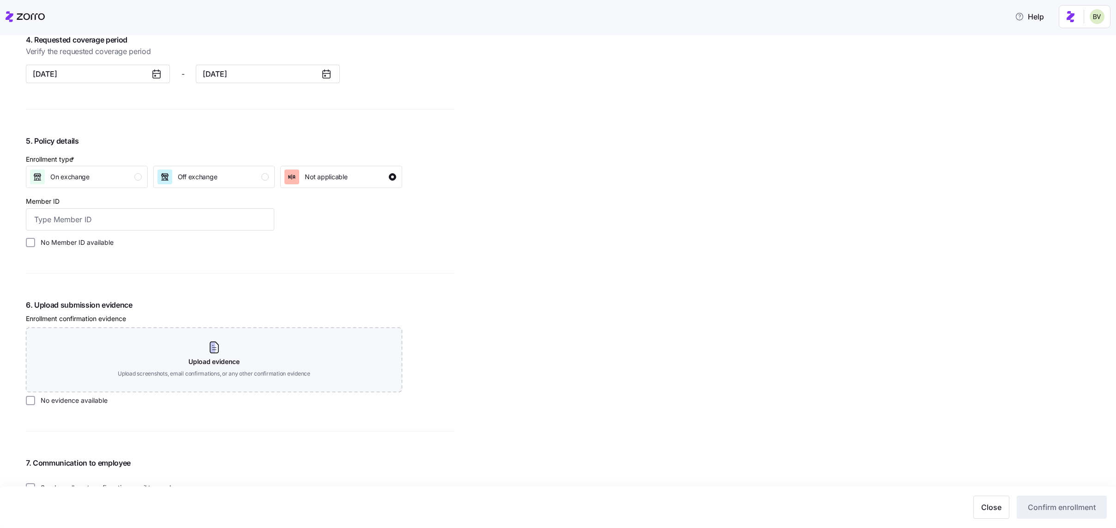
scroll to position [782, 0]
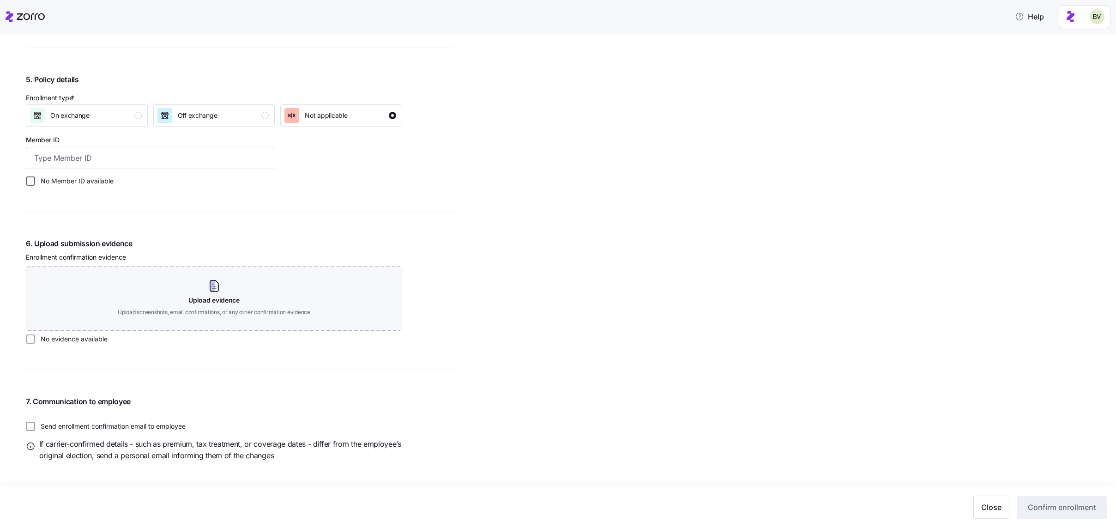
click at [27, 180] on input "No Member ID available" at bounding box center [30, 180] width 9 height 9
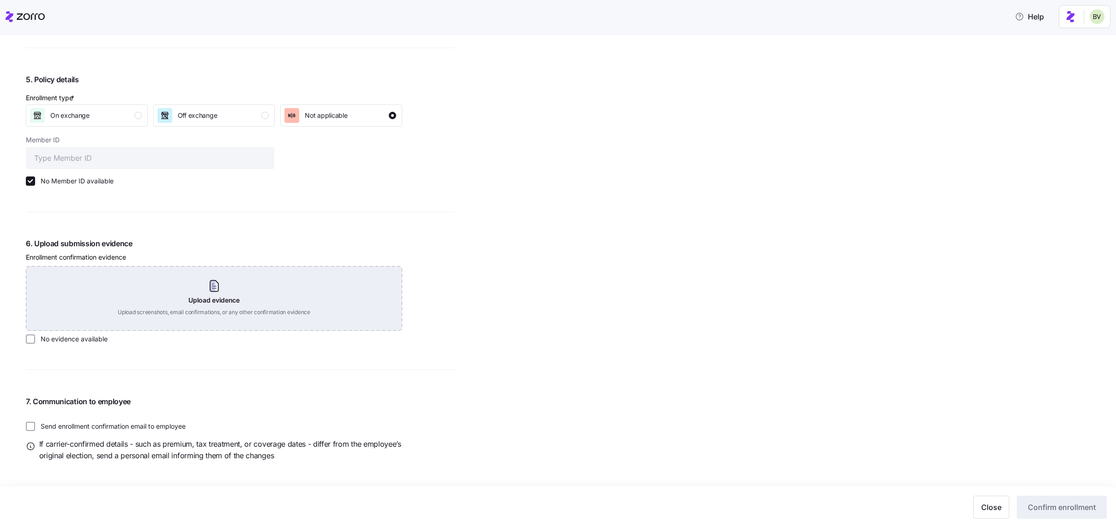
click at [122, 298] on div "Upload evidence Upload screenshots, email confirmations, or any other confirmat…" at bounding box center [214, 298] width 376 height 65
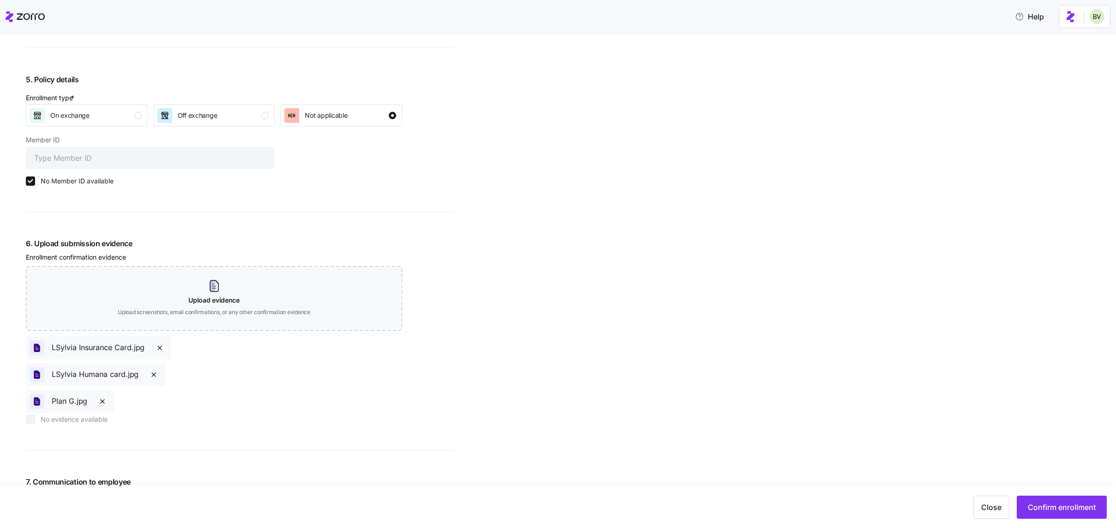
scroll to position [863, 0]
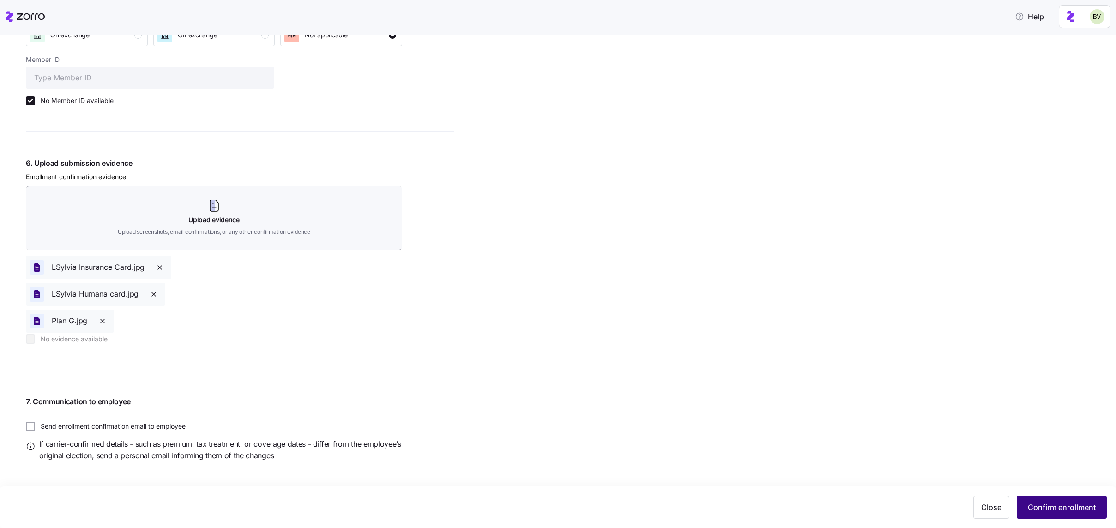
click at [1052, 506] on span "Confirm enrollment" at bounding box center [1062, 506] width 68 height 11
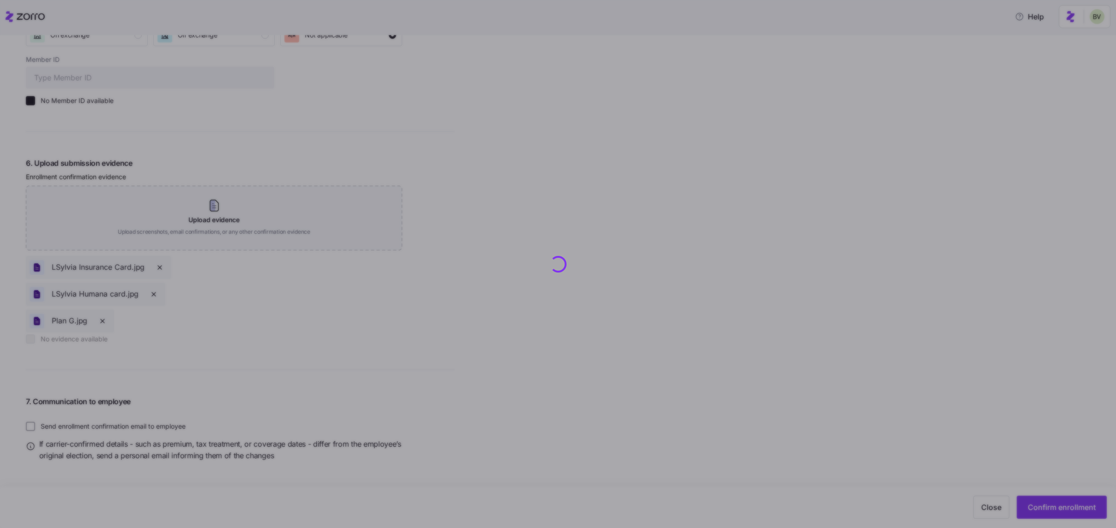
checkbox input "false"
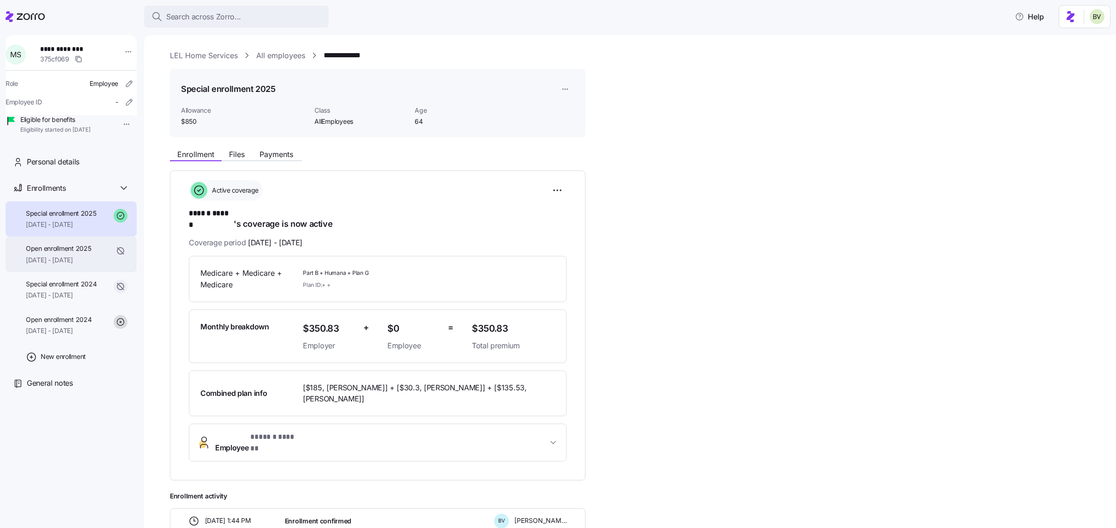
click at [70, 265] on span "01/01/2025 - 08/31/2025" at bounding box center [58, 259] width 65 height 9
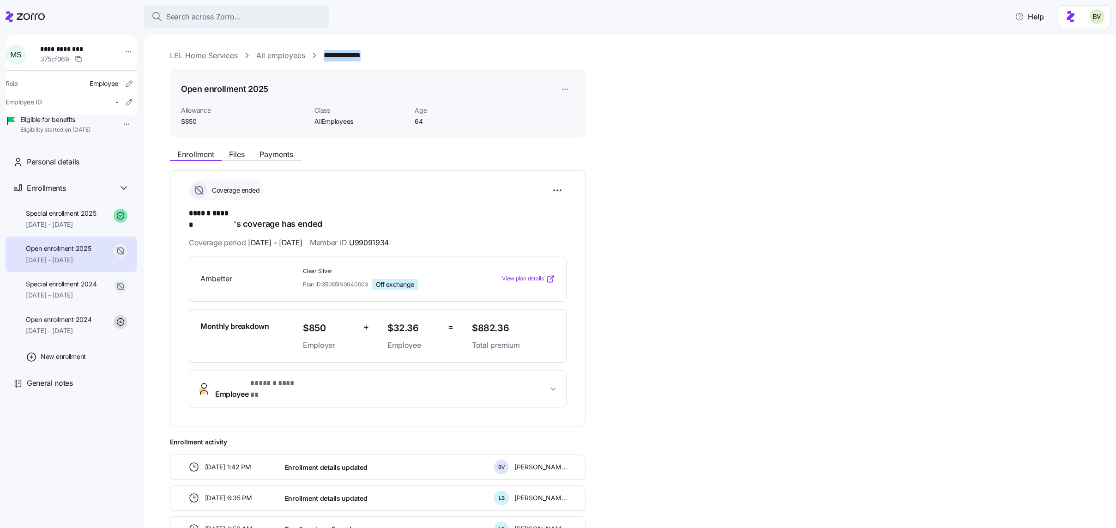
drag, startPoint x: 376, startPoint y: 54, endPoint x: 317, endPoint y: 55, distance: 59.1
click at [317, 55] on div "**********" at bounding box center [636, 56] width 933 height 12
copy link "**********"
drag, startPoint x: 521, startPoint y: 313, endPoint x: 467, endPoint y: 313, distance: 54.0
click at [467, 317] on div "Monthly breakdown $850 Employer + $32.36 Employee = $882.36 Total premium" at bounding box center [378, 336] width 362 height 38
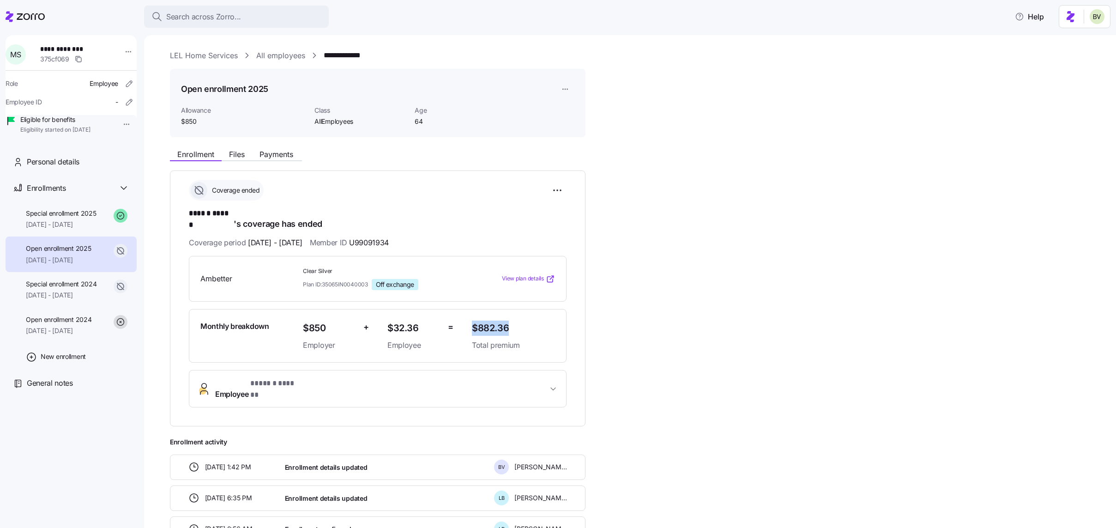
click at [573, 325] on div "**********" at bounding box center [377, 298] width 415 height 256
click at [54, 229] on span "09/01/2025 - 12/31/2025" at bounding box center [61, 224] width 71 height 9
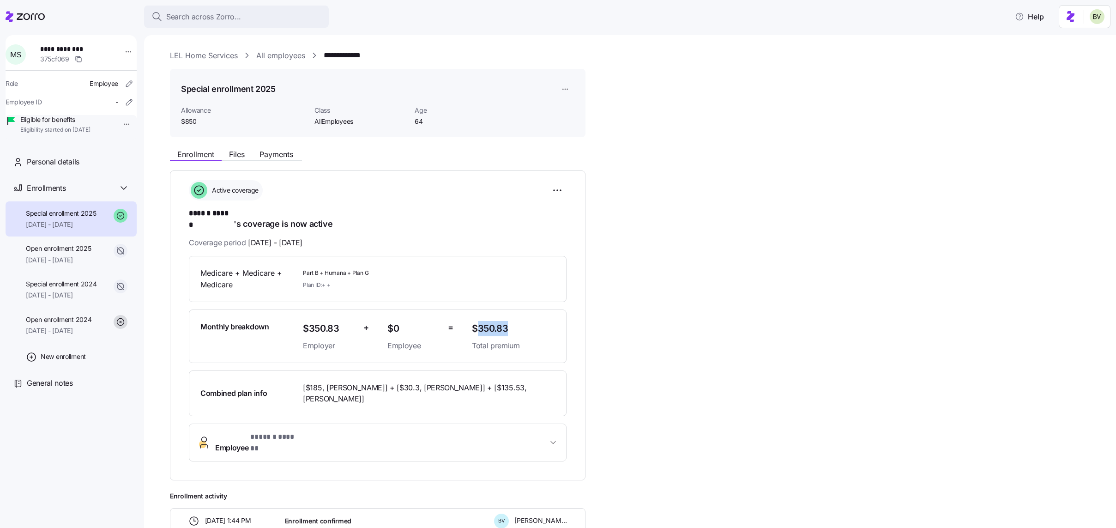
drag, startPoint x: 518, startPoint y: 319, endPoint x: 476, endPoint y: 319, distance: 41.5
click at [476, 321] on span "$350.83" at bounding box center [513, 328] width 83 height 15
click at [516, 321] on span "$350.83" at bounding box center [513, 328] width 83 height 15
drag, startPoint x: 510, startPoint y: 317, endPoint x: 465, endPoint y: 324, distance: 44.8
click at [465, 324] on div "Monthly breakdown $350.83 Employer + $0 Employee = $350.83 Total premium" at bounding box center [378, 336] width 362 height 38
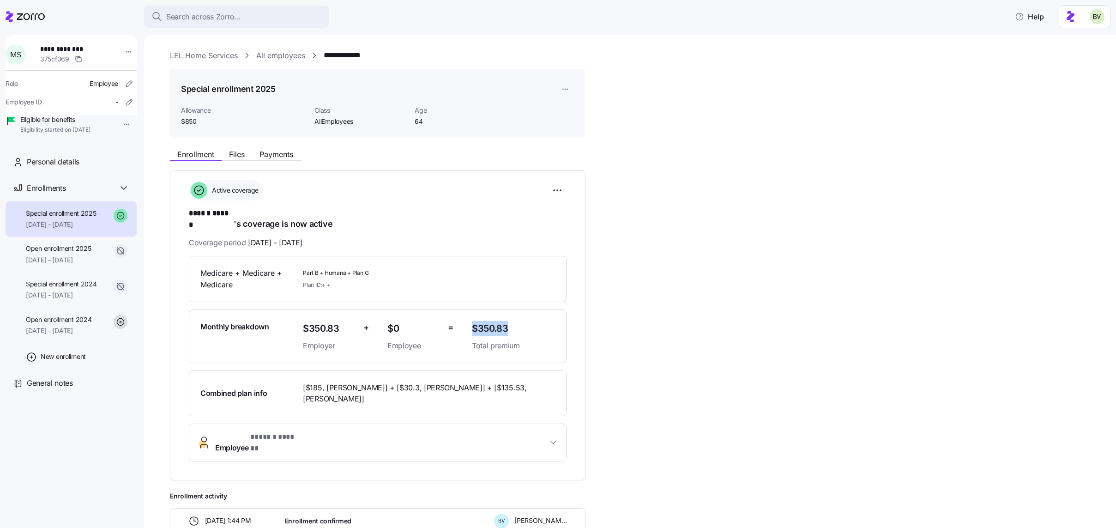
copy div "$350.83"
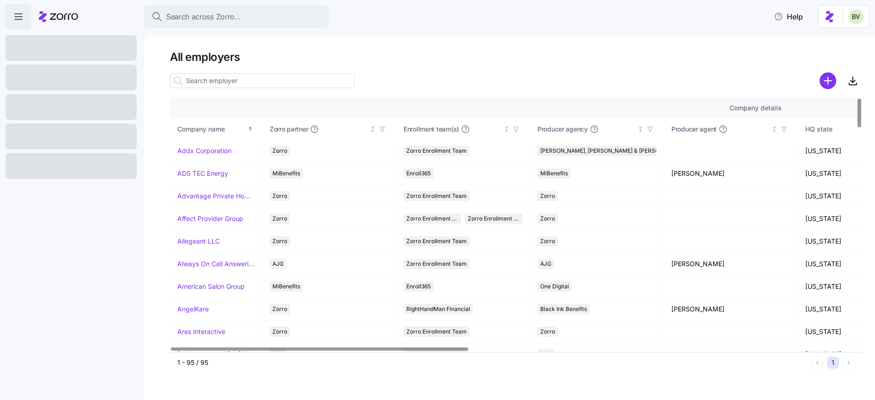
click at [197, 80] on input at bounding box center [262, 80] width 185 height 15
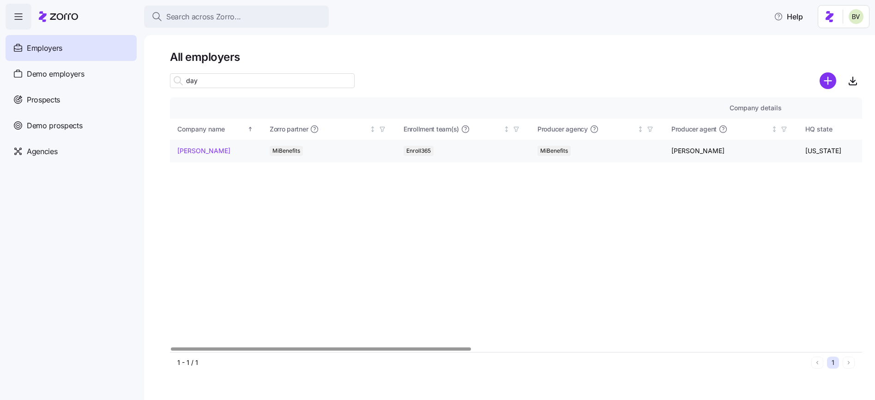
type input "day"
click at [198, 148] on link "Dayton Andrews" at bounding box center [203, 150] width 53 height 9
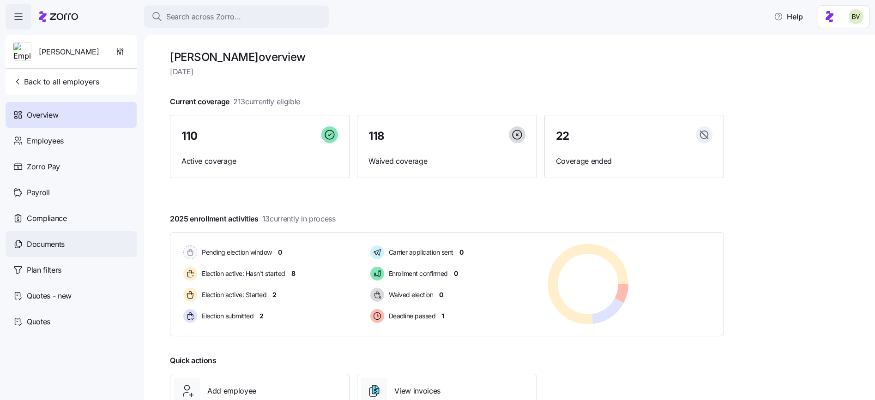
click at [55, 249] on span "Documents" at bounding box center [46, 245] width 38 height 12
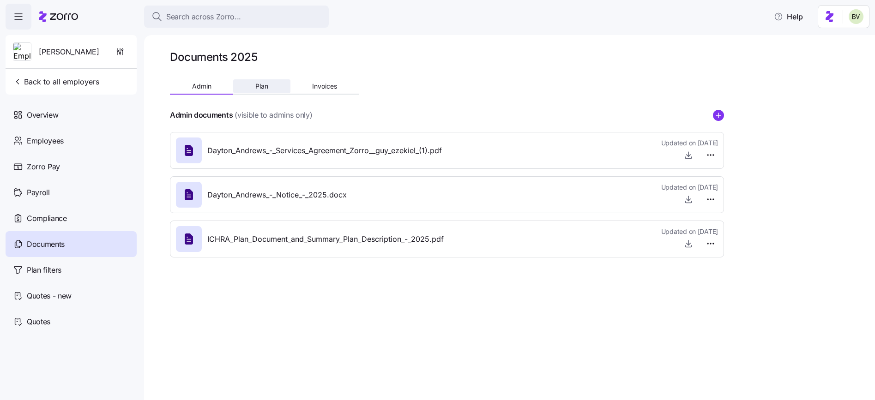
click at [257, 89] on span "Plan" at bounding box center [261, 86] width 13 height 6
click at [206, 88] on span "Admin" at bounding box center [201, 86] width 19 height 6
click at [347, 84] on button "Invoices" at bounding box center [324, 86] width 69 height 14
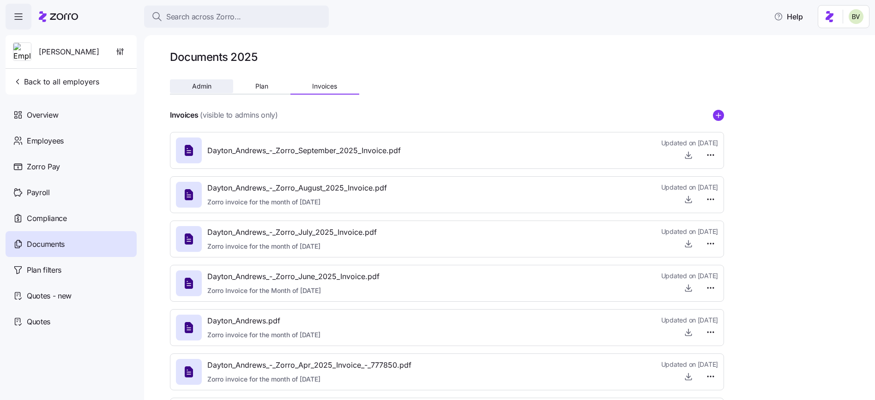
click at [205, 84] on span "Admin" at bounding box center [201, 86] width 19 height 6
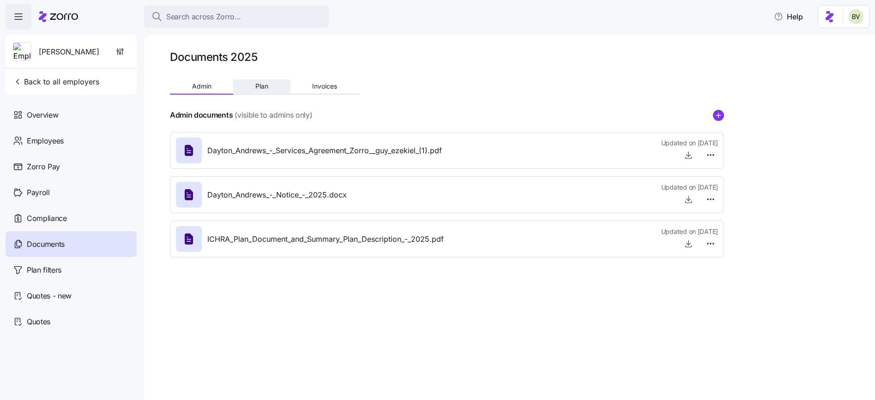
click at [264, 86] on span "Plan" at bounding box center [261, 86] width 13 height 6
click at [180, 88] on button "Admin" at bounding box center [201, 86] width 63 height 14
click at [260, 86] on span "Plan" at bounding box center [261, 86] width 13 height 6
click at [203, 87] on span "Admin" at bounding box center [201, 86] width 19 height 6
click at [79, 85] on span "Back to all employers" at bounding box center [56, 81] width 86 height 11
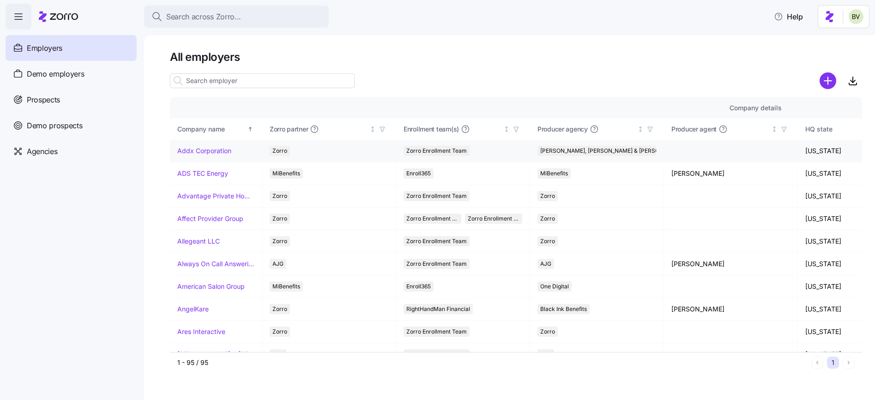
click at [208, 150] on link "Addx Corporation" at bounding box center [204, 150] width 54 height 9
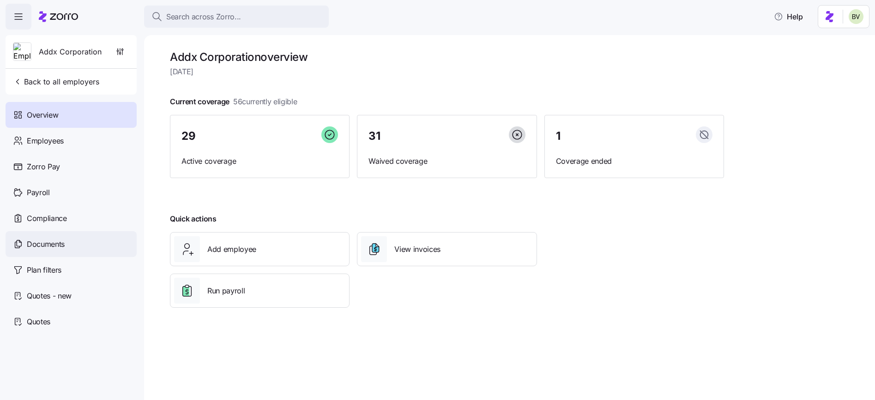
click at [43, 241] on span "Documents" at bounding box center [46, 245] width 38 height 12
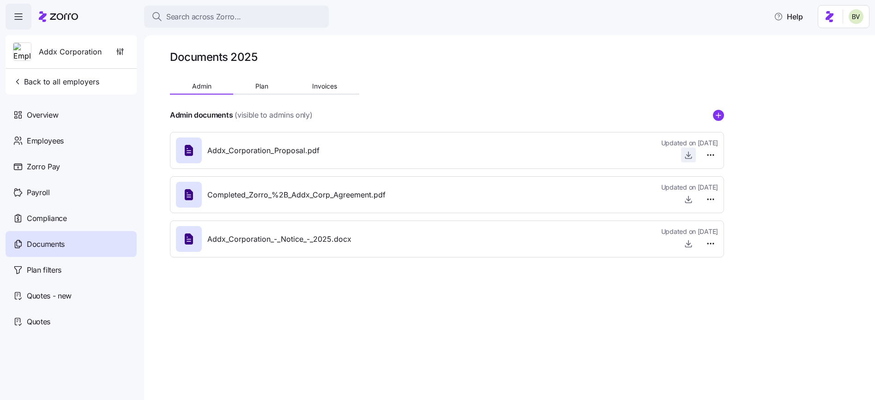
click at [686, 156] on icon "button" at bounding box center [688, 154] width 9 height 9
click at [240, 20] on div "Search across Zorro..." at bounding box center [236, 17] width 170 height 12
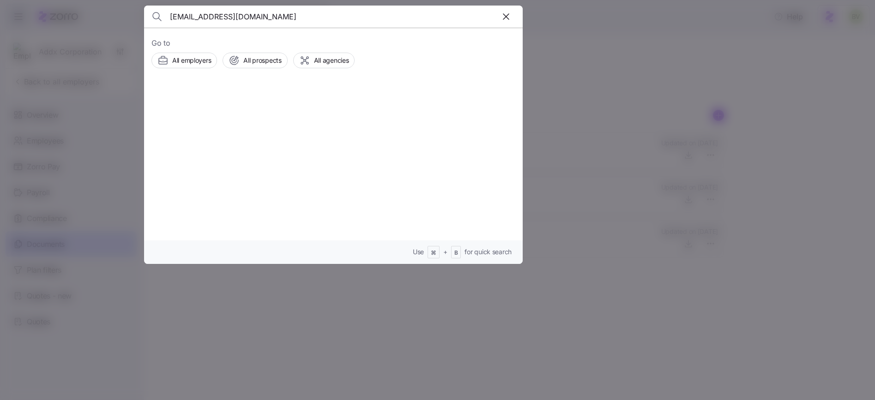
type input "abbeyhotchkiss23@gmail.com"
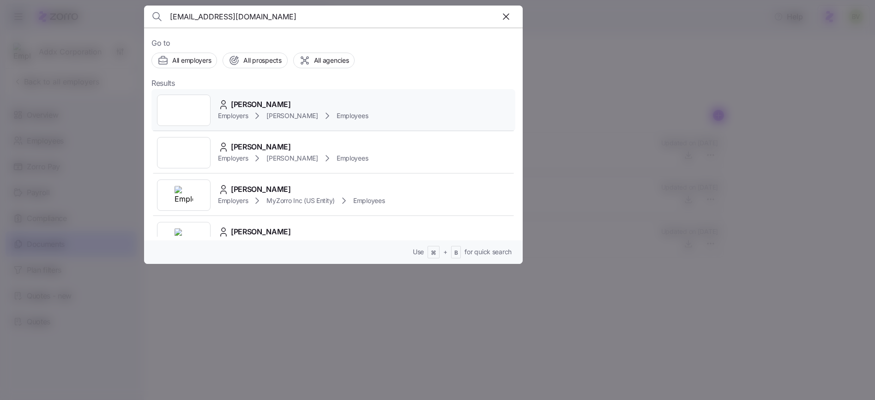
click at [195, 110] on div at bounding box center [184, 110] width 54 height 31
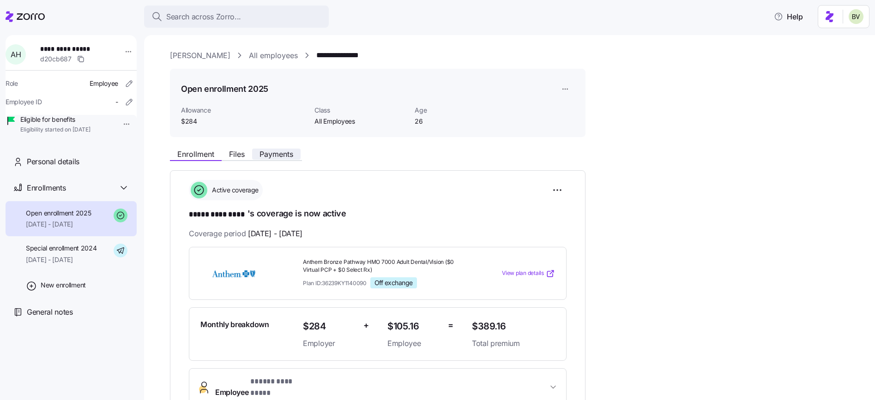
click at [288, 154] on span "Payments" at bounding box center [276, 153] width 34 height 7
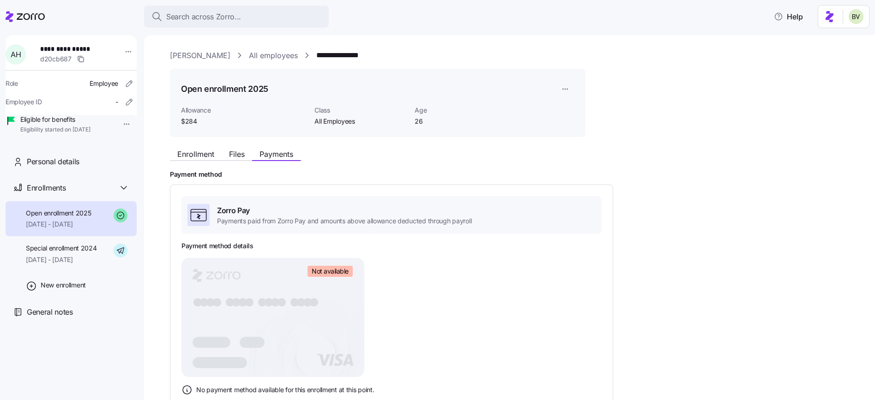
click at [186, 160] on div "Enrollment Files Payments" at bounding box center [236, 155] width 132 height 11
click at [187, 156] on span "Enrollment" at bounding box center [195, 153] width 37 height 7
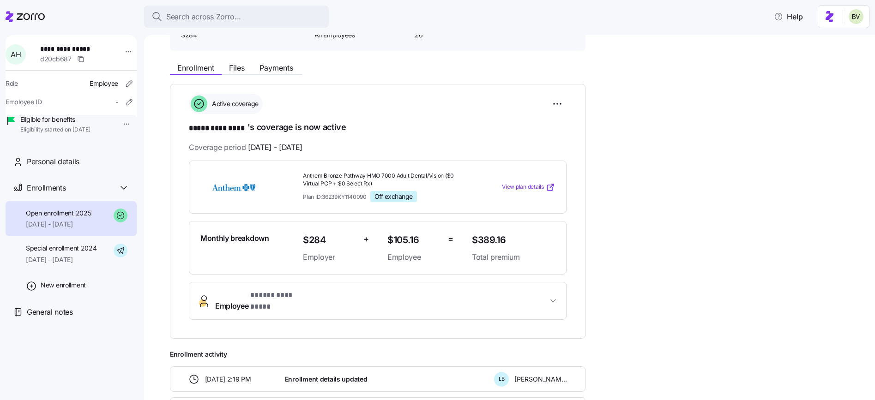
scroll to position [89, 0]
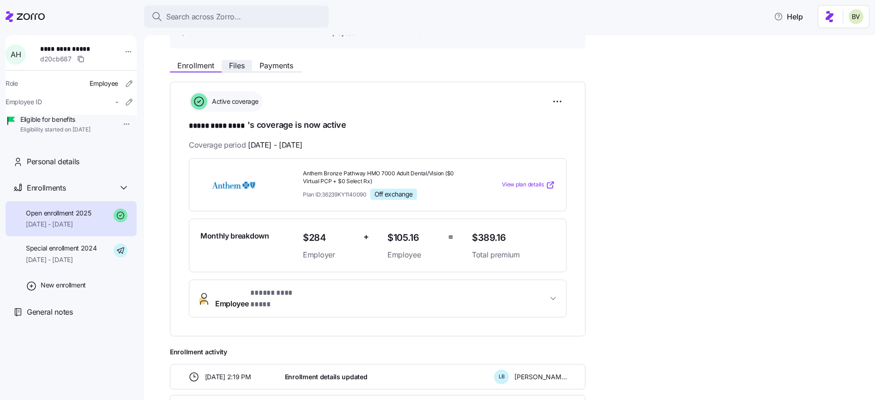
click at [241, 66] on span "Files" at bounding box center [237, 65] width 16 height 7
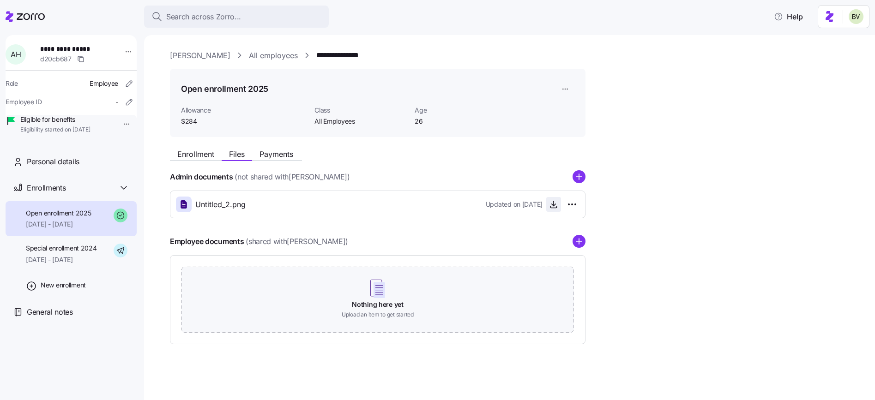
click at [553, 207] on icon "button" at bounding box center [553, 204] width 9 height 9
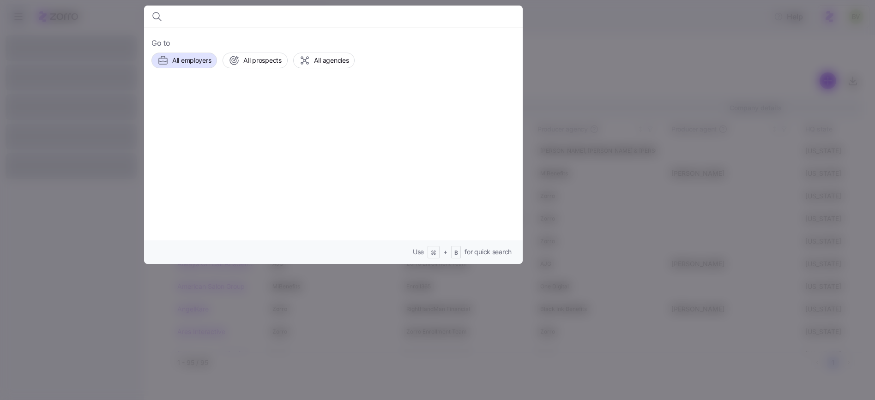
paste input "Suzette Vater"
type input "Suzette Vater"
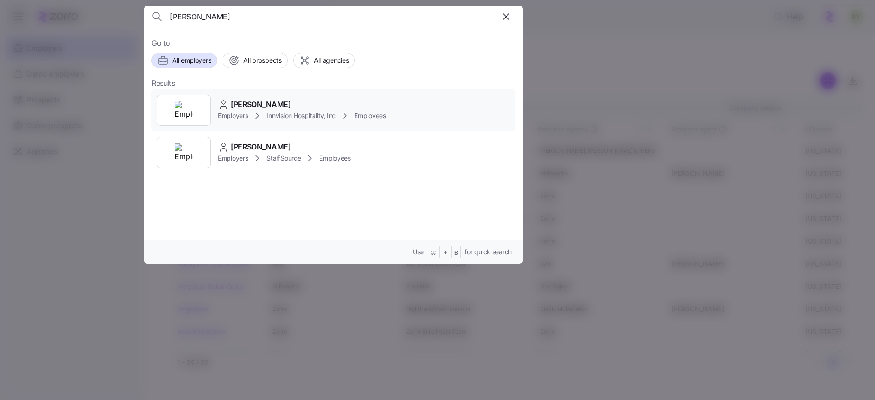
click at [193, 108] on div at bounding box center [184, 110] width 54 height 31
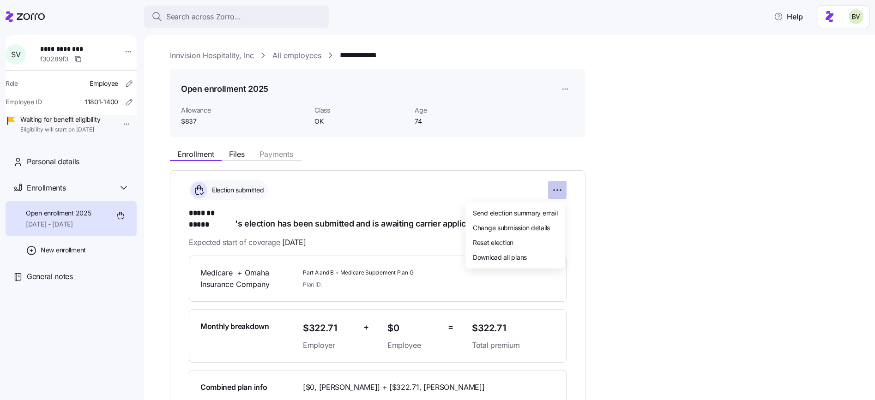
click at [559, 188] on html "**********" at bounding box center [437, 197] width 875 height 395
click at [535, 223] on span "Change submission details" at bounding box center [511, 227] width 77 height 9
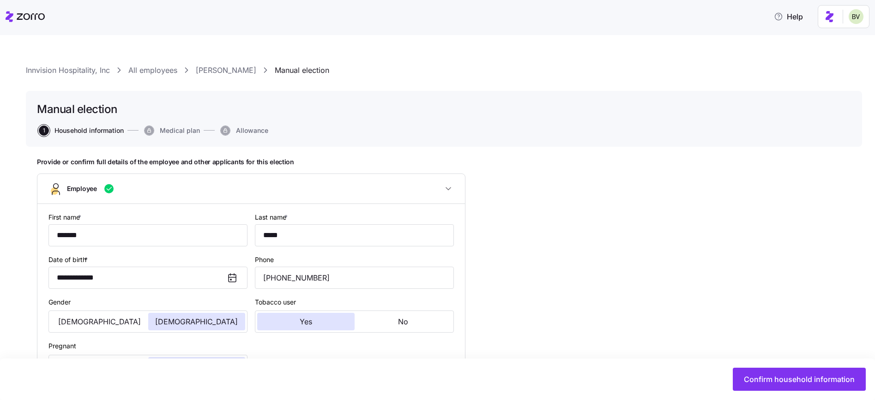
type input "OK"
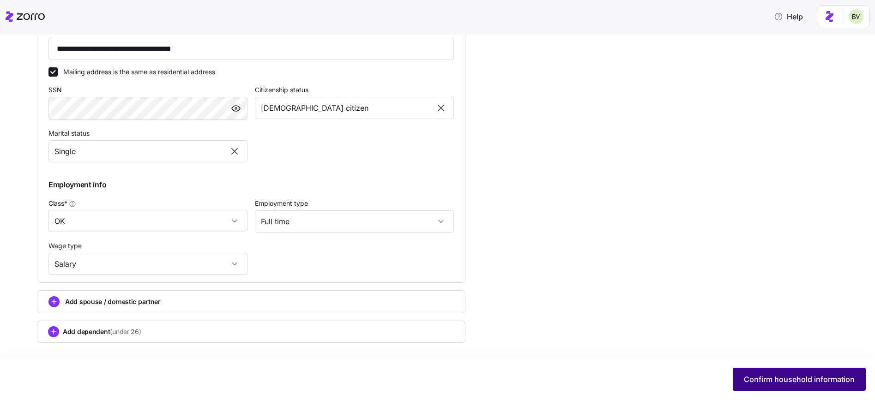
click at [745, 371] on button "Confirm household information" at bounding box center [799, 379] width 133 height 23
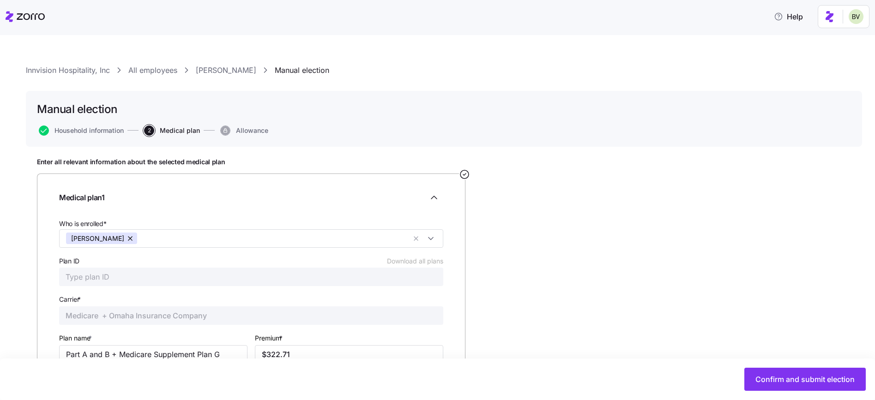
scroll to position [71, 0]
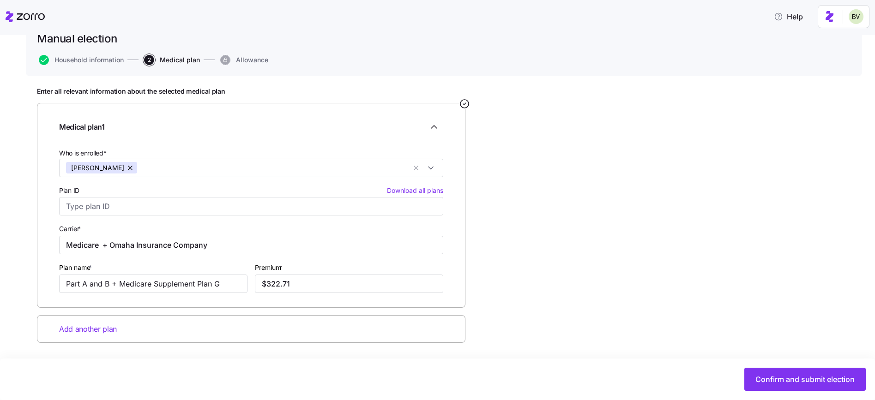
click at [103, 328] on span "Add another plan" at bounding box center [88, 330] width 58 height 12
click at [103, 327] on span "Add another plan" at bounding box center [88, 330] width 58 height 12
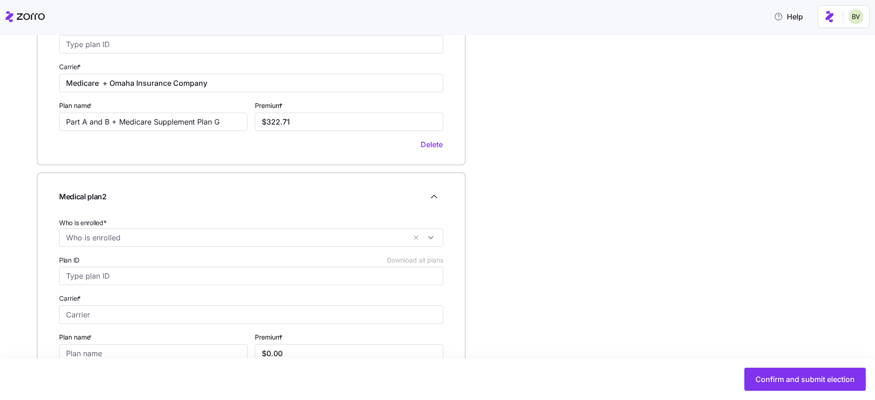
scroll to position [219, 0]
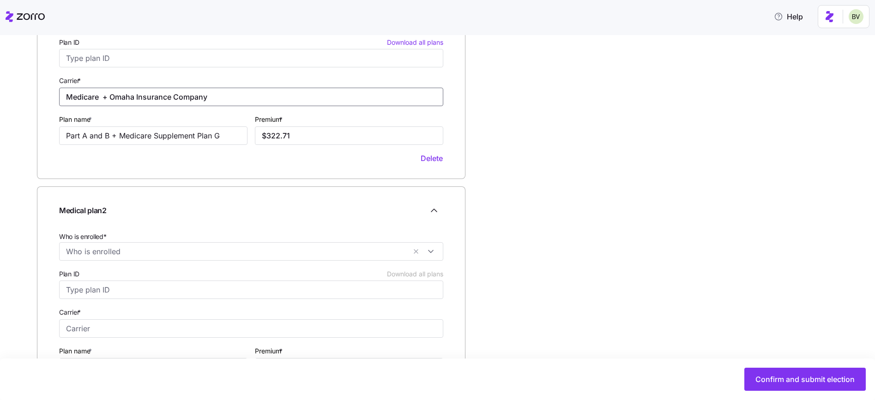
drag, startPoint x: 220, startPoint y: 100, endPoint x: 112, endPoint y: 93, distance: 108.2
click at [112, 93] on input "Medicare + Omaha Insurance Company" at bounding box center [251, 97] width 384 height 18
click at [85, 251] on input "Who is enrolled*" at bounding box center [236, 252] width 340 height 12
click at [78, 275] on div "Suzette Vater" at bounding box center [251, 275] width 370 height 11
click at [95, 212] on span "Medical plan 2" at bounding box center [83, 211] width 48 height 12
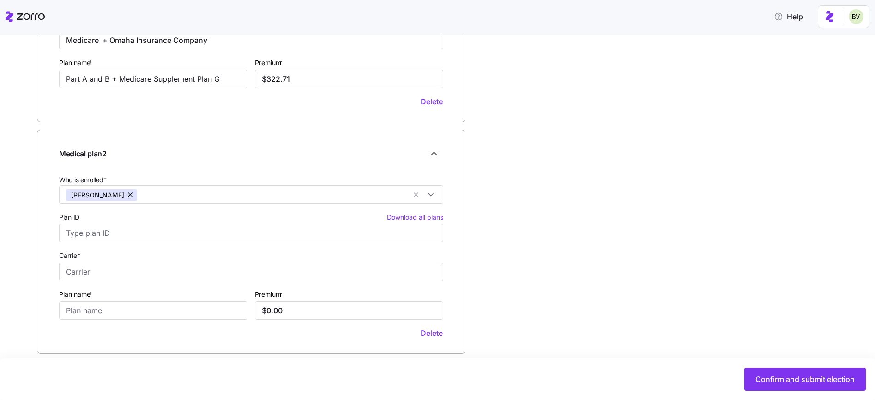
scroll to position [284, 0]
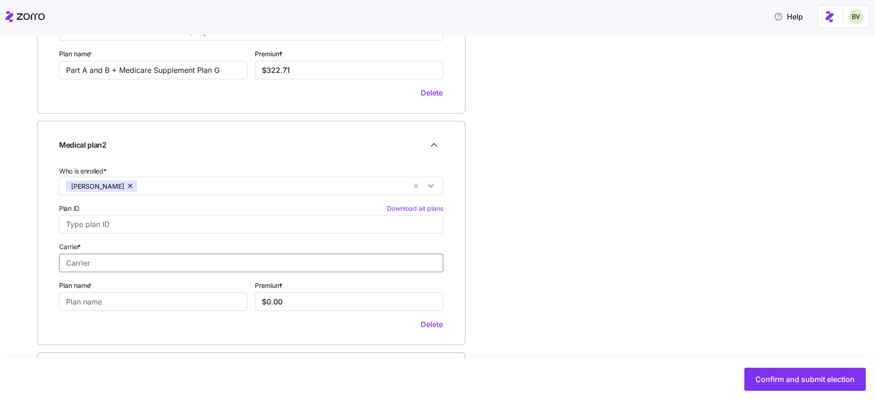
click at [102, 262] on input "Carrier *" at bounding box center [251, 263] width 384 height 18
paste input "Omaha Insurance Company"
type input "Omaha Insurance Company"
drag, startPoint x: 226, startPoint y: 70, endPoint x: 122, endPoint y: 72, distance: 103.9
click at [122, 72] on input "Part A and B + Medicare Supplement Plan G" at bounding box center [153, 70] width 188 height 18
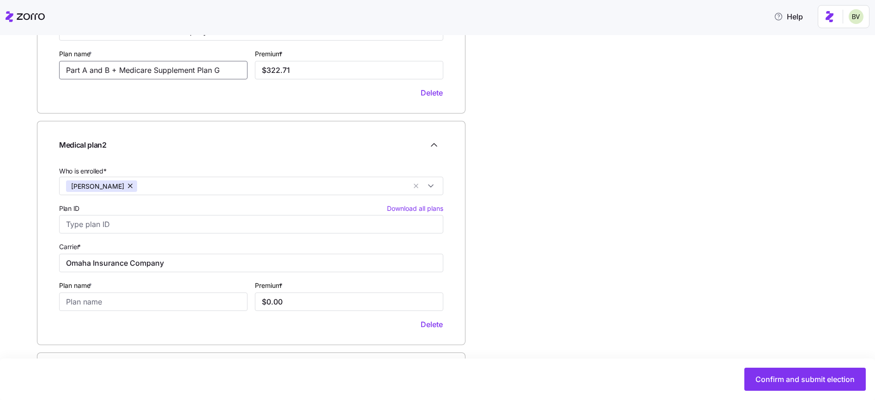
click at [226, 72] on input "Part A and B + Medicare Supplement Plan G" at bounding box center [153, 70] width 188 height 18
drag, startPoint x: 226, startPoint y: 72, endPoint x: 125, endPoint y: 67, distance: 101.2
click at [125, 68] on input "Part A and B + Medicare Supplement Plan G" at bounding box center [153, 70] width 188 height 18
click at [95, 300] on input "Plan name *" at bounding box center [153, 302] width 188 height 18
paste input "Medicare Supplement Plan G"
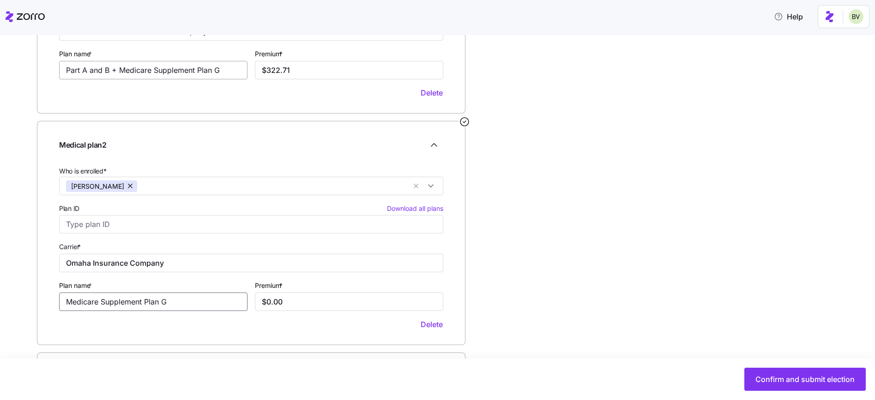
type input "Medicare Supplement Plan G"
drag, startPoint x: 222, startPoint y: 69, endPoint x: 112, endPoint y: 66, distance: 109.9
click at [112, 66] on input "Part A and B + Medicare Supplement Plan G" at bounding box center [153, 70] width 188 height 18
type input "Part A and B"
drag, startPoint x: 301, startPoint y: 66, endPoint x: 247, endPoint y: 66, distance: 54.5
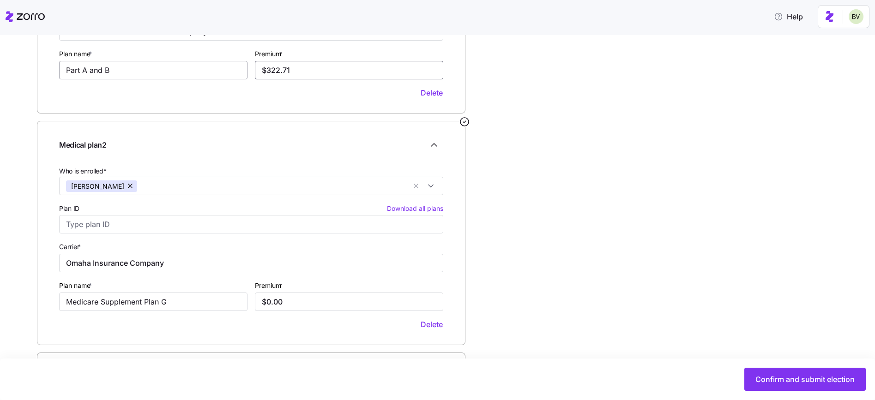
click at [247, 66] on div "Who is enrolled* Suzette Vater Plan ID Download all plans Carrier * Medicare + …" at bounding box center [250, 16] width 391 height 173
drag, startPoint x: 303, startPoint y: 297, endPoint x: 255, endPoint y: 302, distance: 48.3
click at [255, 302] on input "$0.00" at bounding box center [349, 302] width 188 height 18
paste input "322.71"
type input "$322.71"
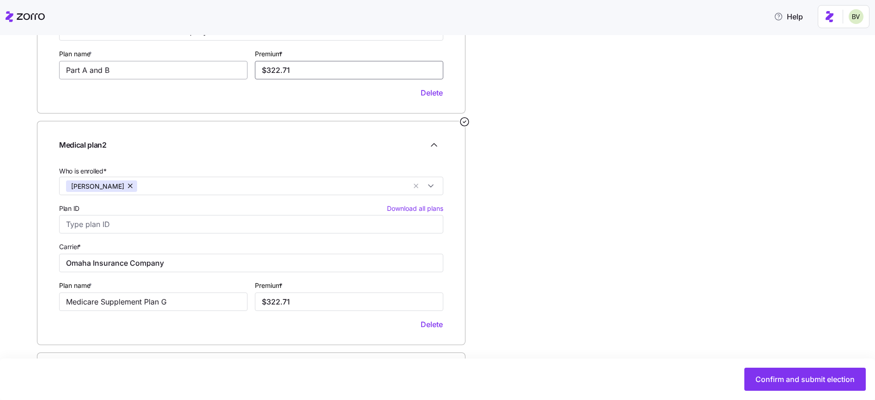
drag, startPoint x: 301, startPoint y: 72, endPoint x: 221, endPoint y: 68, distance: 80.4
click at [221, 68] on div "Who is enrolled* Suzette Vater Plan ID Download all plans Carrier * Medicare + …" at bounding box center [250, 16] width 391 height 173
type input "$185.00"
click at [790, 381] on span "Confirm and submit election" at bounding box center [804, 379] width 99 height 11
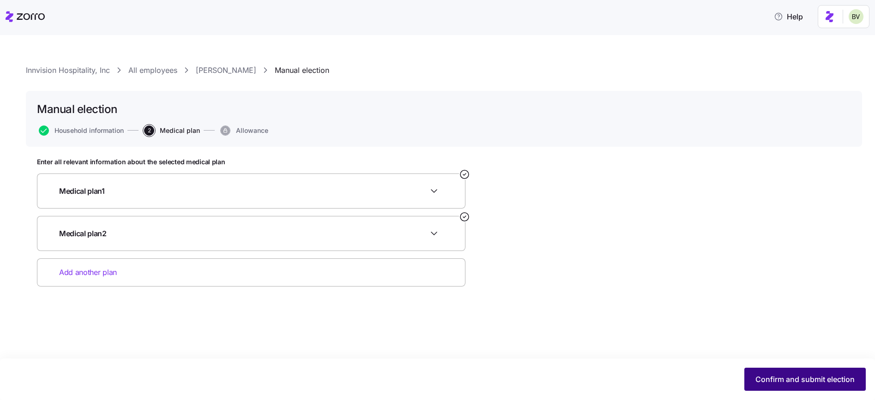
scroll to position [0, 0]
click at [789, 379] on span "Confirm and submit election" at bounding box center [804, 379] width 99 height 11
click at [779, 380] on span "Confirm and submit election" at bounding box center [804, 379] width 99 height 11
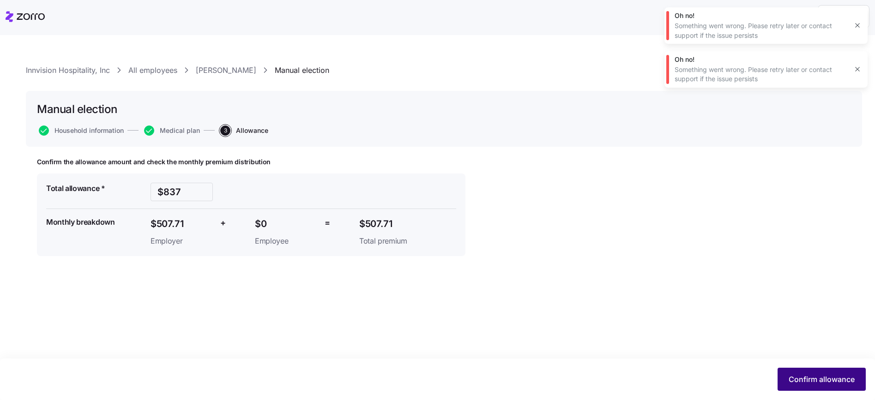
click at [803, 379] on span "Confirm allowance" at bounding box center [821, 379] width 66 height 11
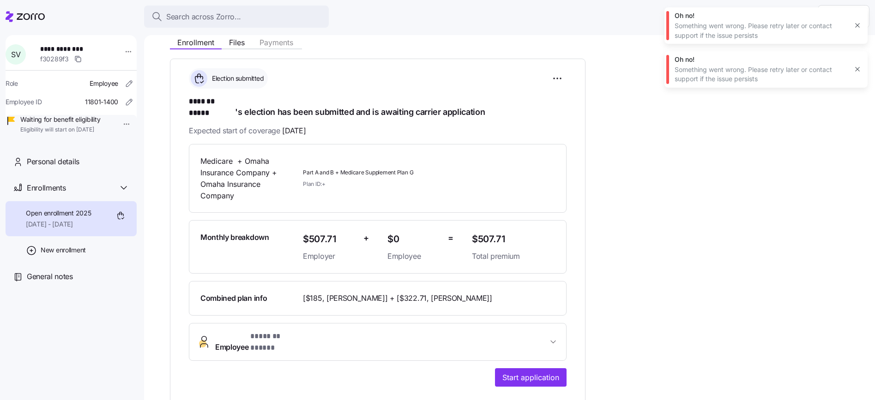
scroll to position [270, 0]
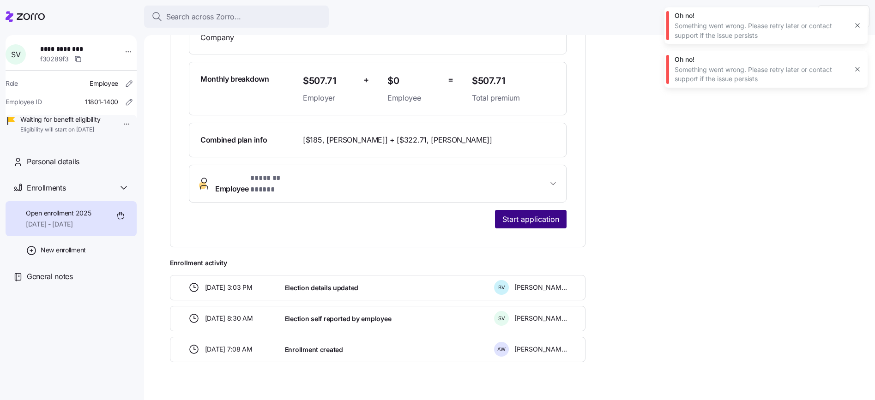
click at [541, 214] on span "Start application" at bounding box center [530, 219] width 57 height 11
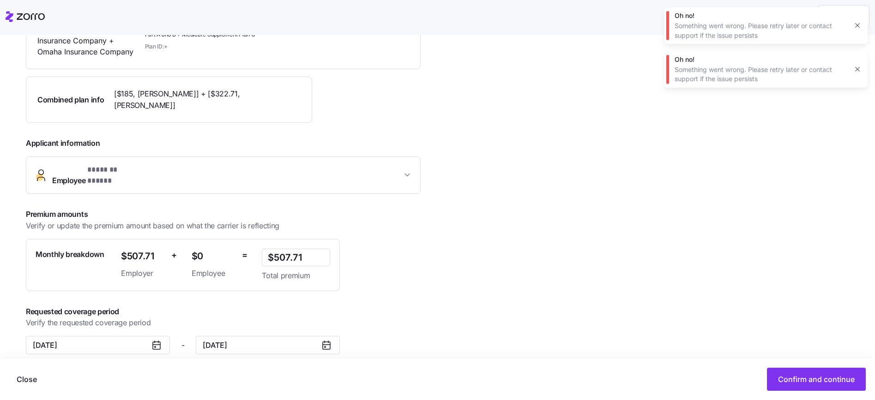
scroll to position [184, 0]
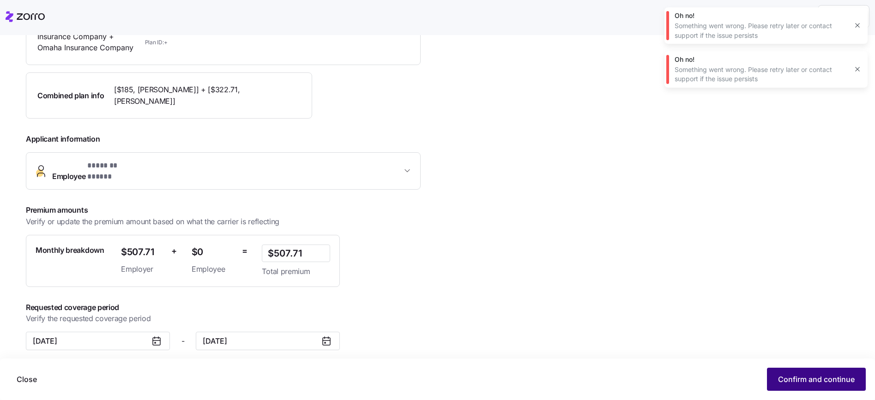
click at [787, 376] on span "Confirm and continue" at bounding box center [816, 379] width 77 height 11
click at [854, 71] on icon "button" at bounding box center [857, 69] width 7 height 7
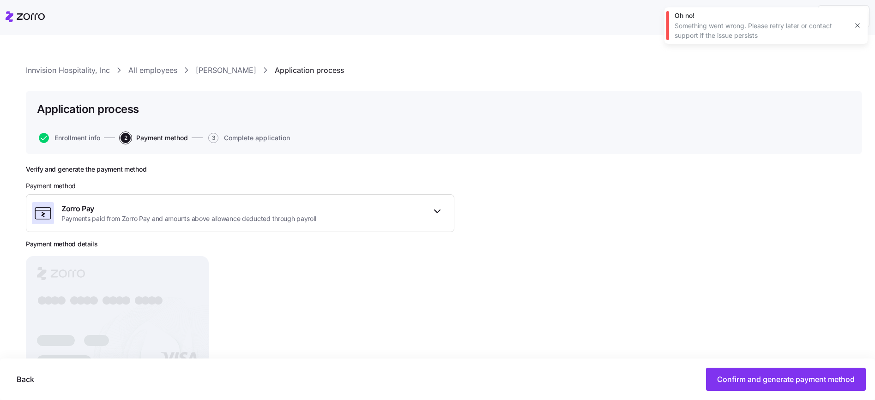
click at [854, 27] on icon "button" at bounding box center [857, 25] width 7 height 7
click at [439, 209] on icon "button" at bounding box center [437, 211] width 11 height 11
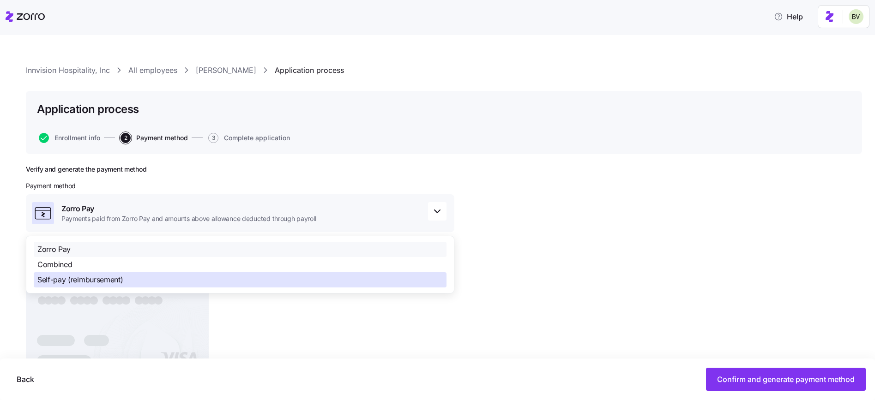
click at [307, 282] on div "Self-pay (reimbursement)" at bounding box center [240, 279] width 413 height 15
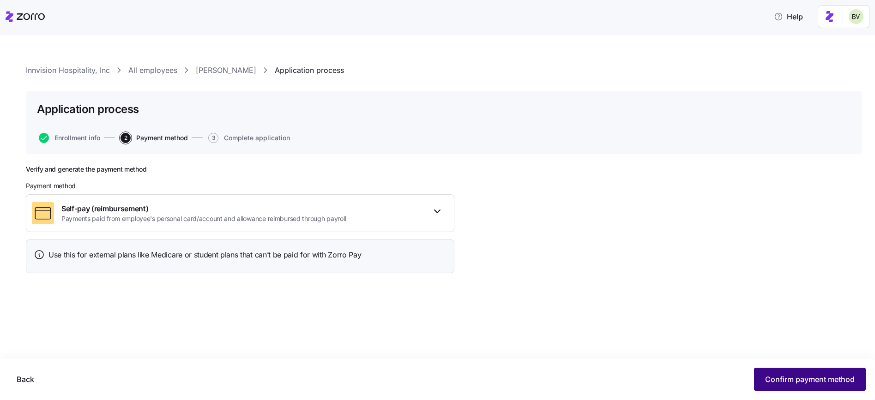
click at [775, 377] on span "Confirm payment method" at bounding box center [810, 379] width 90 height 11
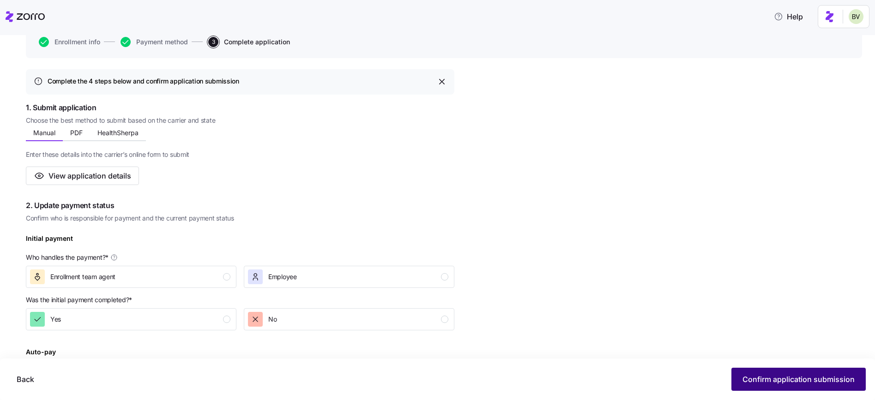
scroll to position [232, 0]
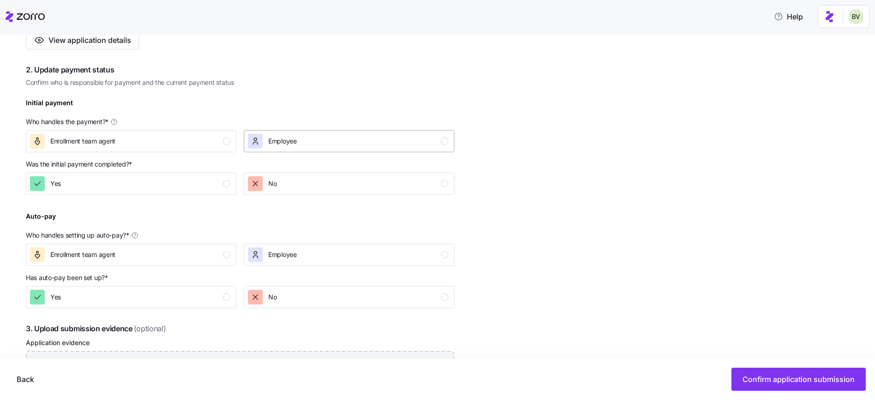
click at [391, 141] on div "Employee" at bounding box center [348, 141] width 200 height 15
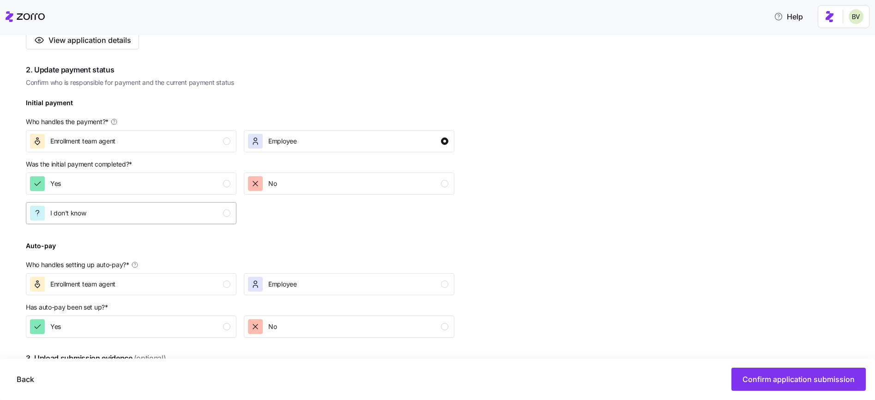
click at [203, 222] on button "I don't know" at bounding box center [131, 213] width 211 height 22
click at [320, 275] on button "Employee" at bounding box center [349, 284] width 211 height 22
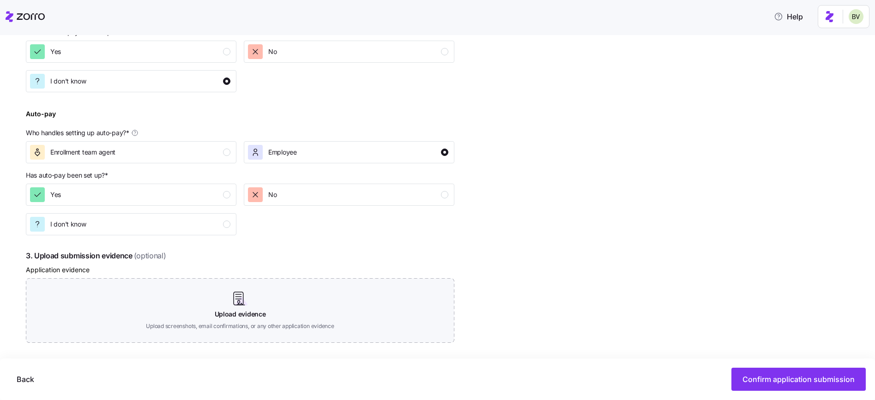
scroll to position [407, 0]
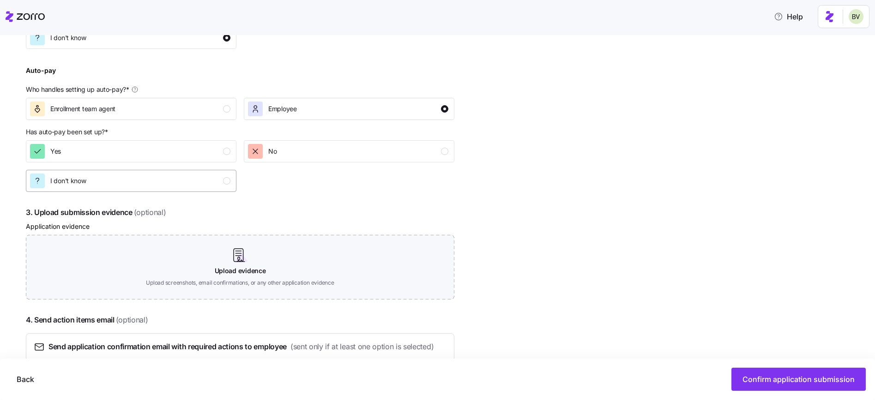
click at [197, 181] on div "I don't know" at bounding box center [130, 181] width 200 height 15
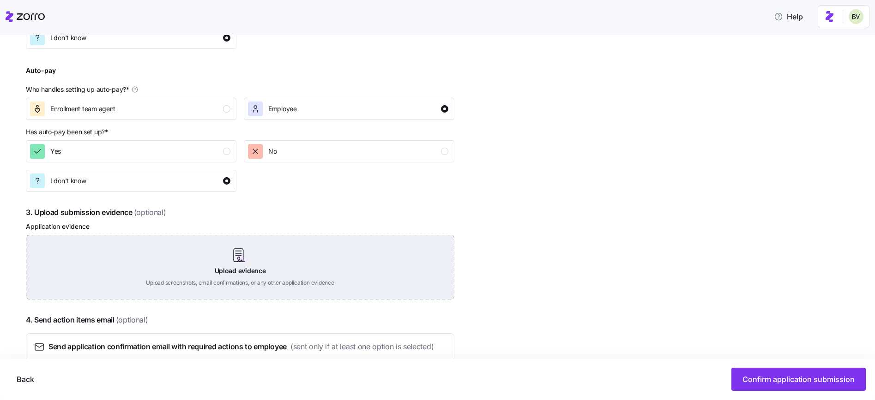
click at [248, 255] on div "Upload evidence Upload screenshots, email confirmations, or any other applicati…" at bounding box center [240, 267] width 428 height 65
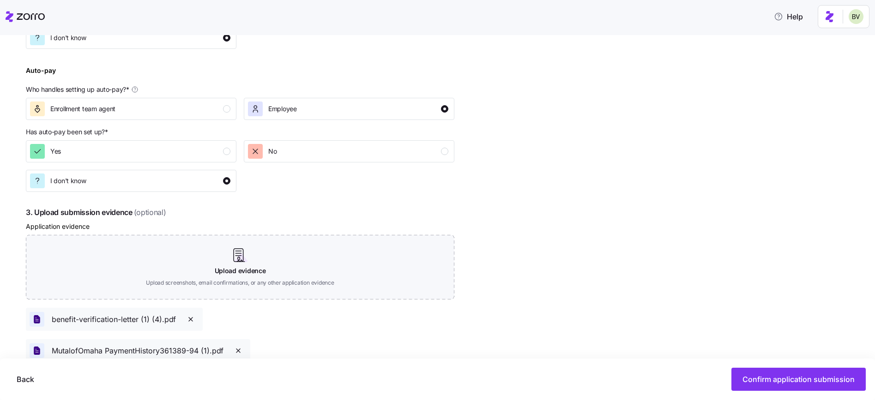
scroll to position [530, 0]
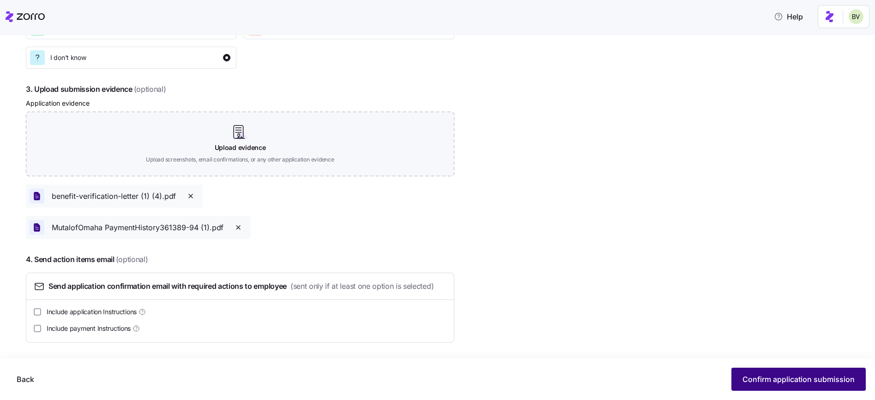
click at [772, 380] on span "Confirm application submission" at bounding box center [798, 379] width 112 height 11
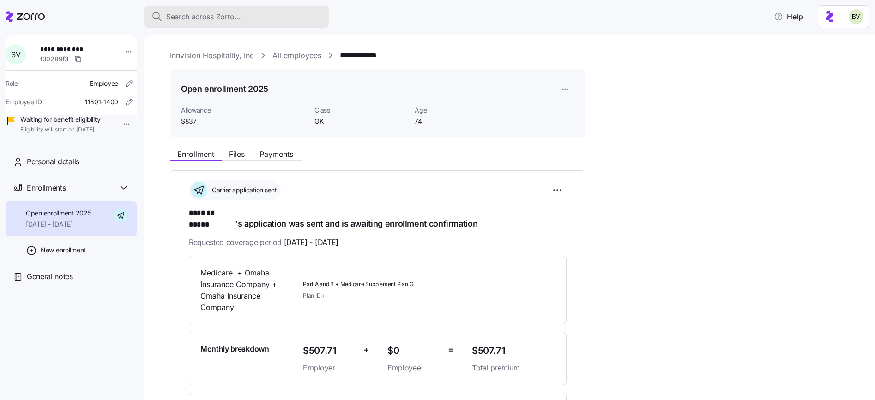
click at [261, 20] on div "Search across Zorro..." at bounding box center [236, 17] width 170 height 12
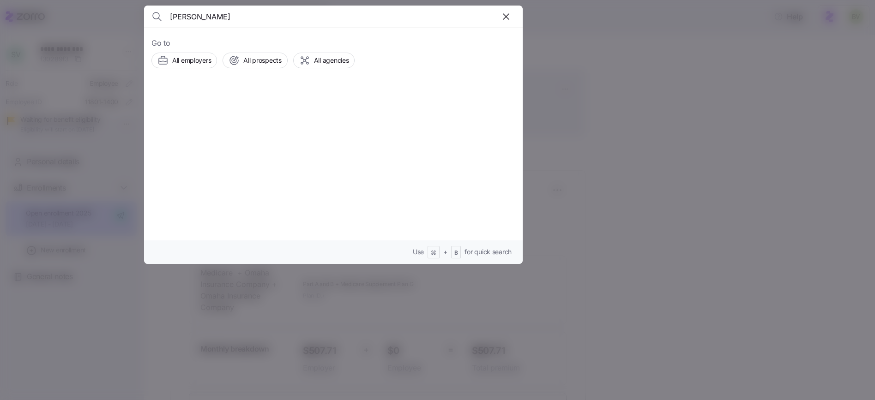
type input "Annette Kruger"
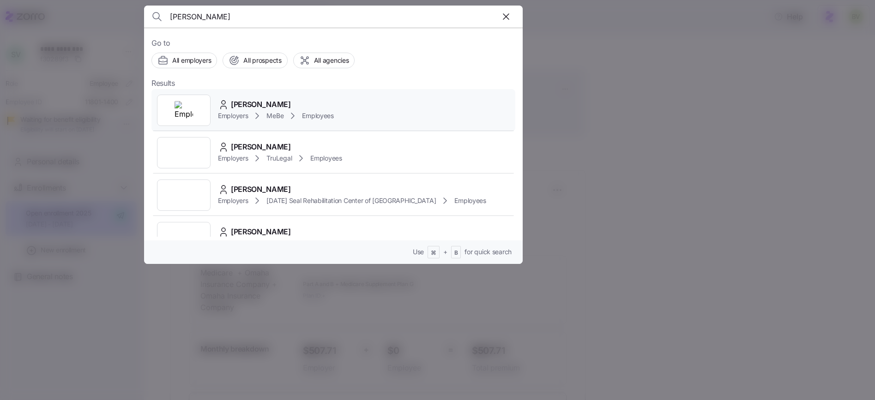
click at [205, 118] on div at bounding box center [184, 110] width 54 height 31
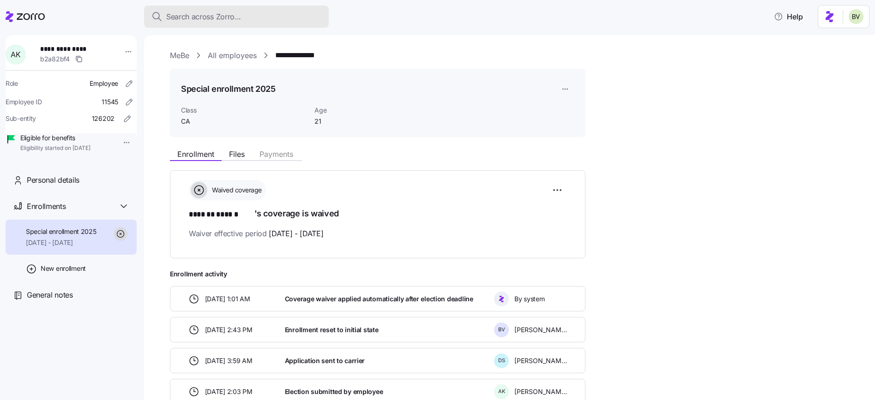
click at [211, 11] on button "Search across Zorro..." at bounding box center [236, 17] width 185 height 22
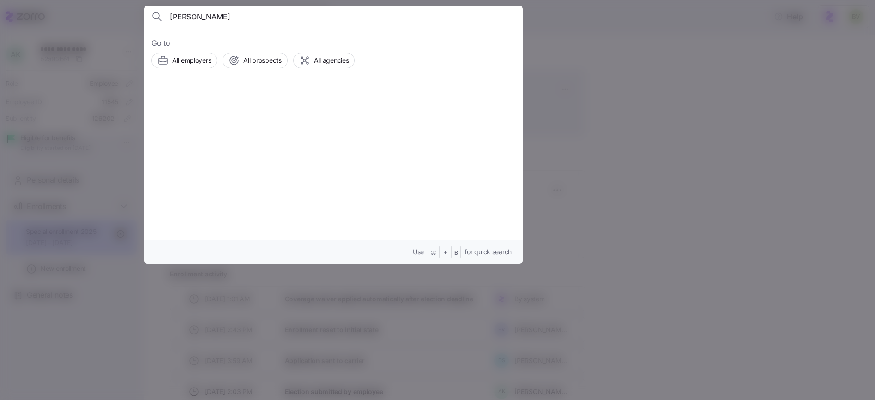
type input "Joshua Brown"
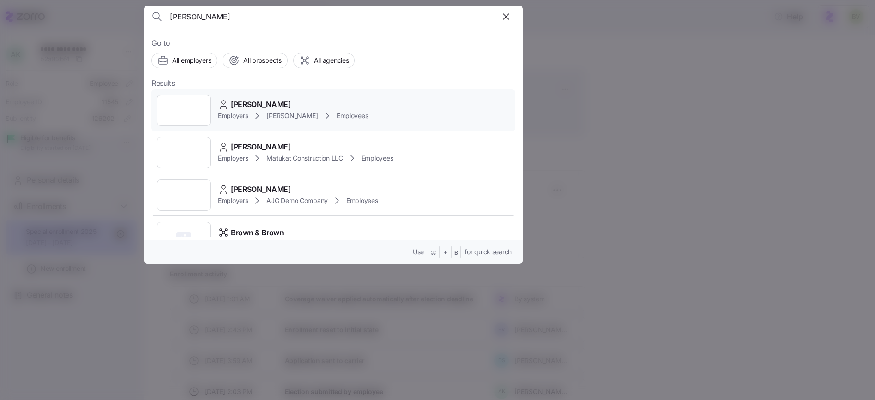
click at [201, 110] on div at bounding box center [184, 110] width 54 height 31
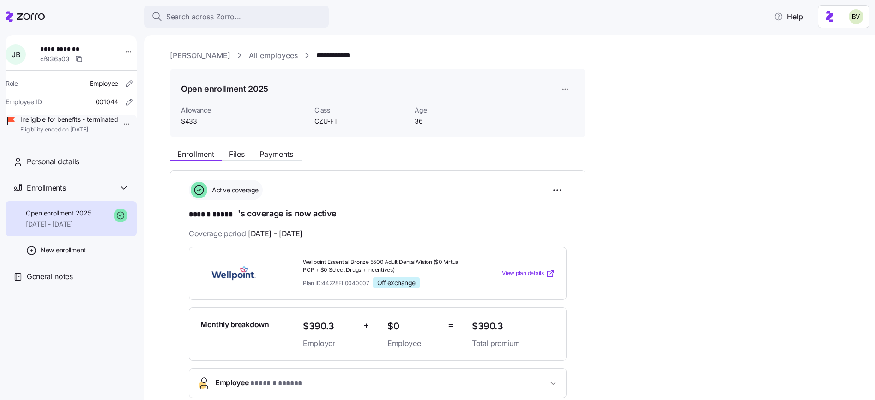
click at [374, 51] on div "**********" at bounding box center [516, 56] width 692 height 12
drag, startPoint x: 234, startPoint y: 55, endPoint x: 169, endPoint y: 55, distance: 64.2
click at [170, 55] on div "**********" at bounding box center [516, 56] width 692 height 12
copy div "Dayton Andrews"
